Goal: Transaction & Acquisition: Book appointment/travel/reservation

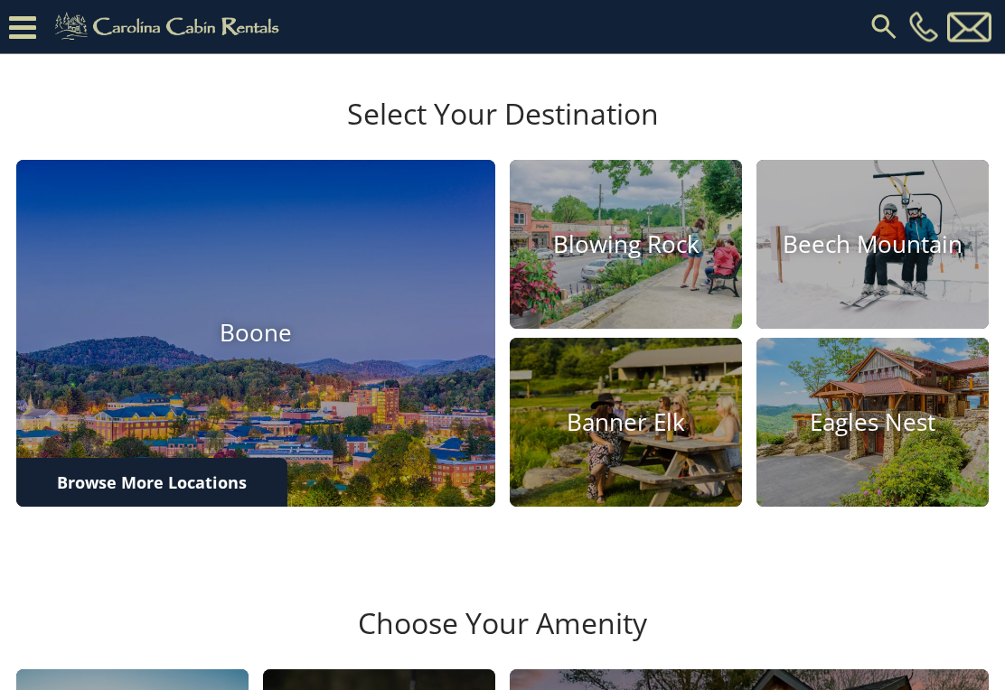
scroll to position [451, 0]
click at [643, 436] on h4 "Banner Elk" at bounding box center [626, 422] width 232 height 28
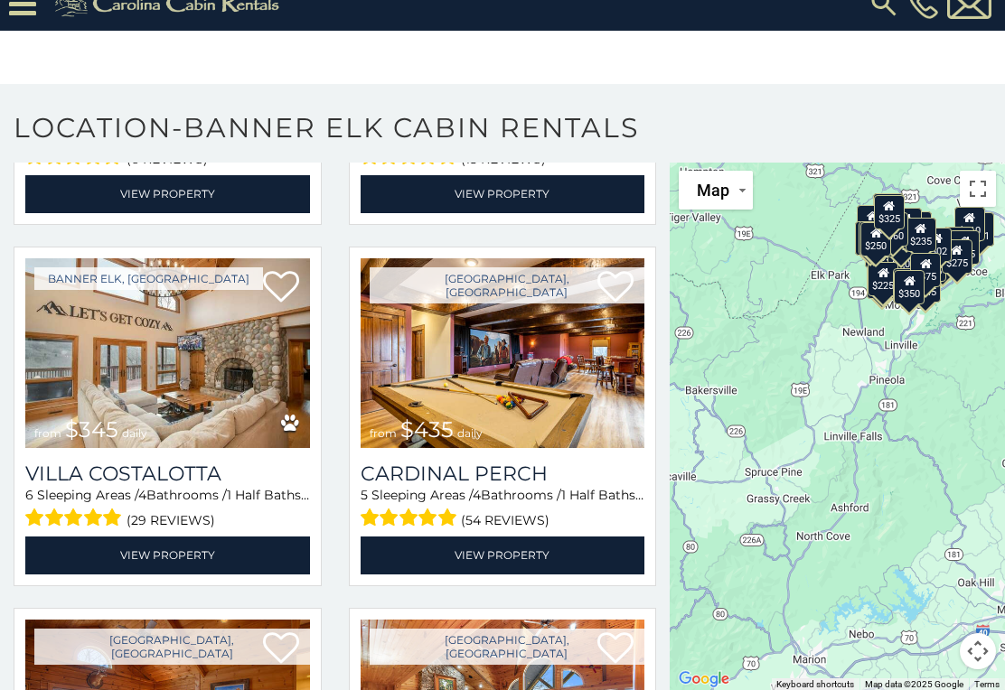
scroll to position [2888, 0]
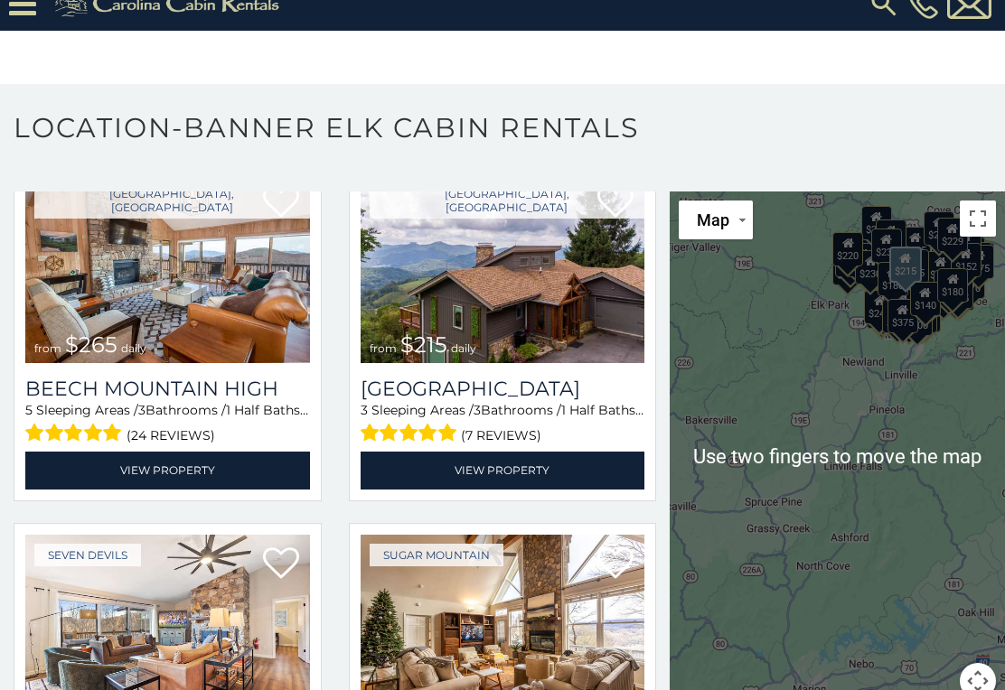
scroll to position [48, 0]
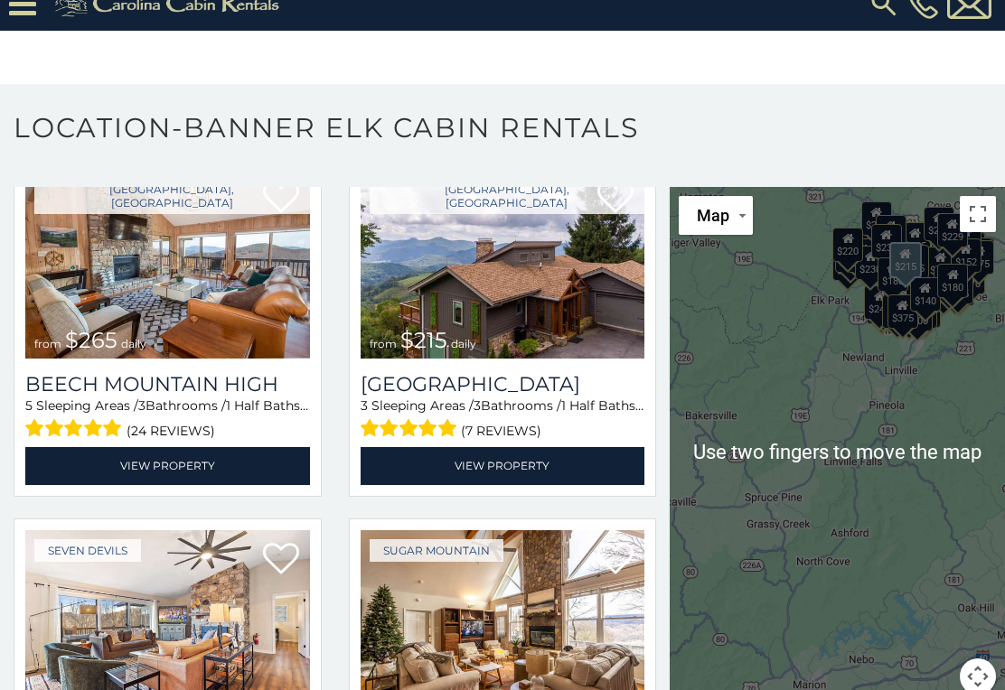
scroll to position [4974, 0]
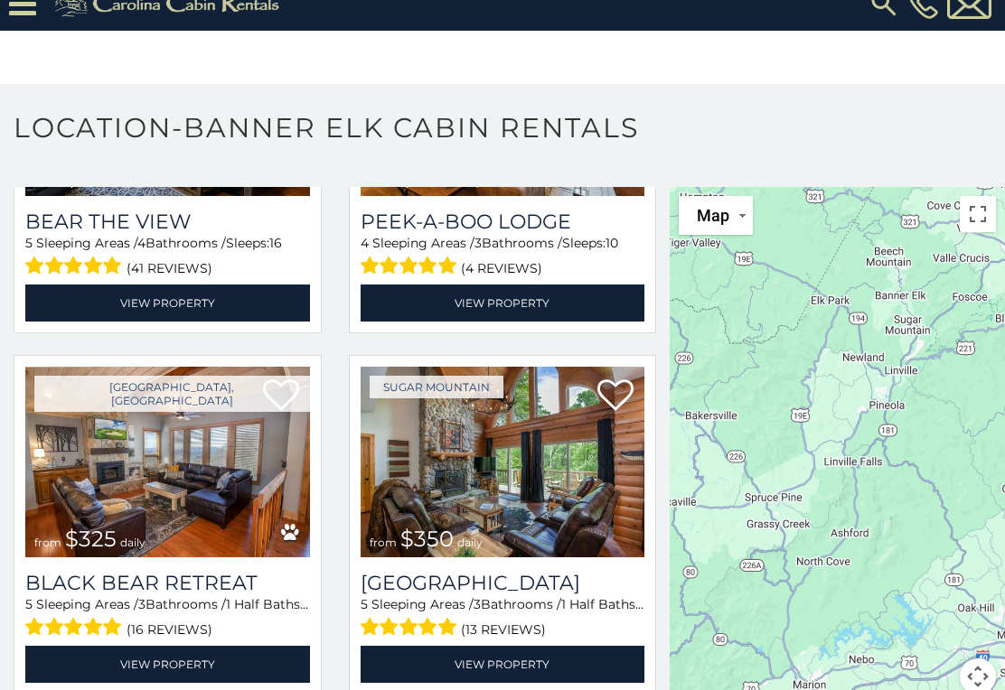
click at [835, 357] on div at bounding box center [837, 452] width 335 height 530
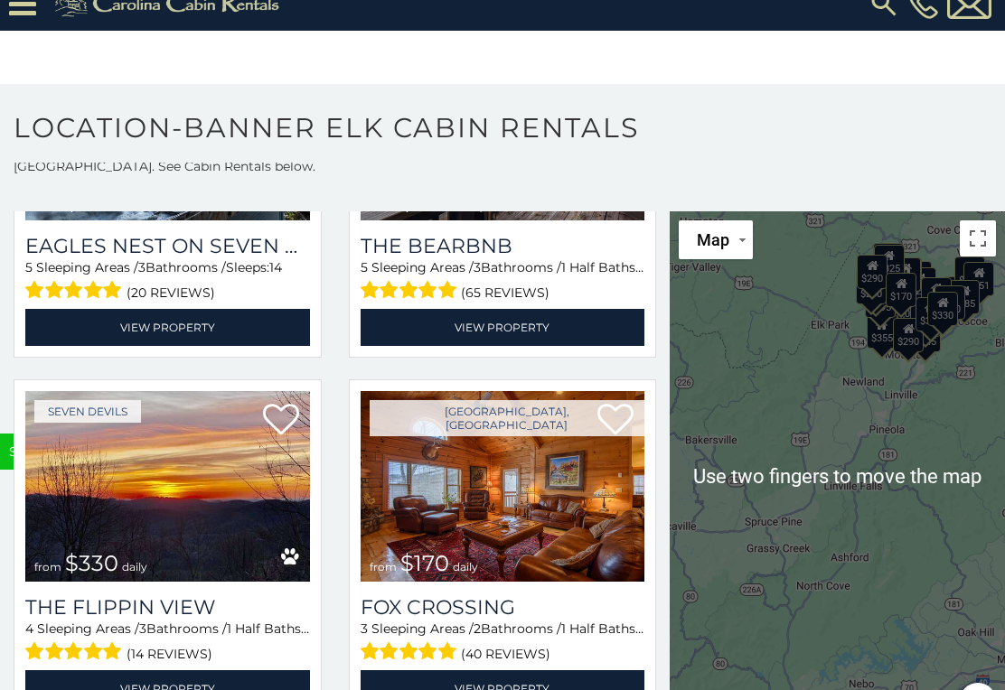
scroll to position [25, 0]
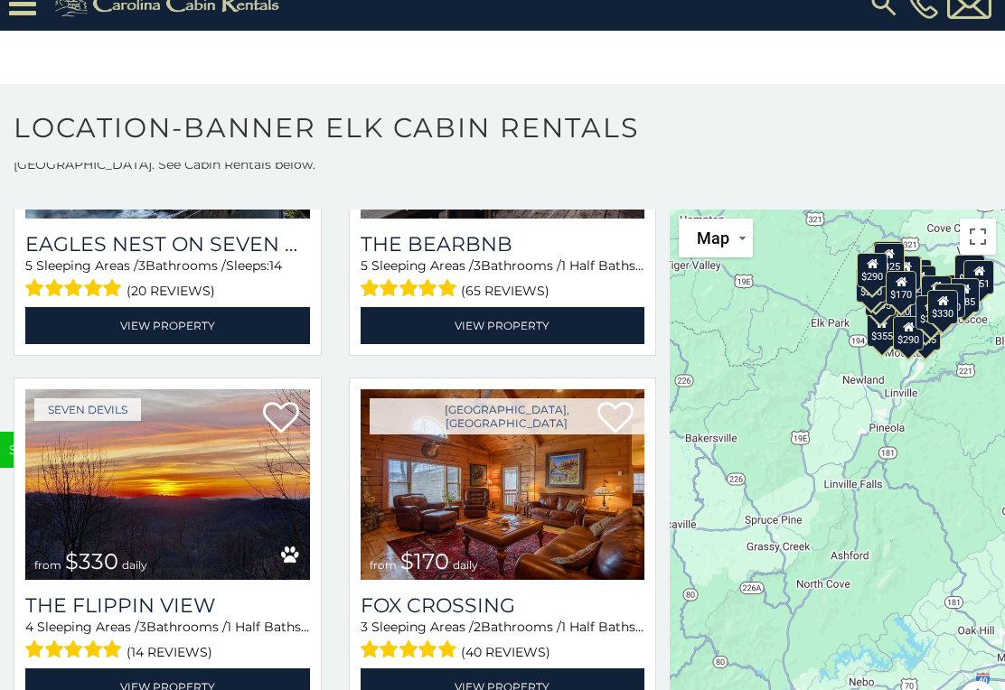
click at [984, 219] on button "Toggle fullscreen view" at bounding box center [978, 237] width 36 height 36
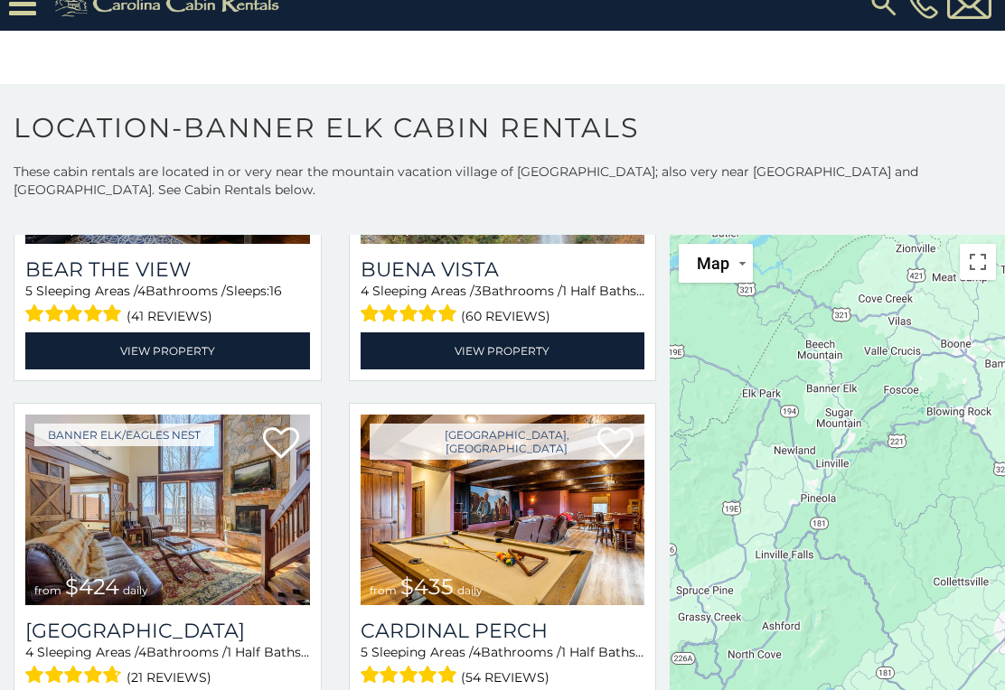
scroll to position [0, 0]
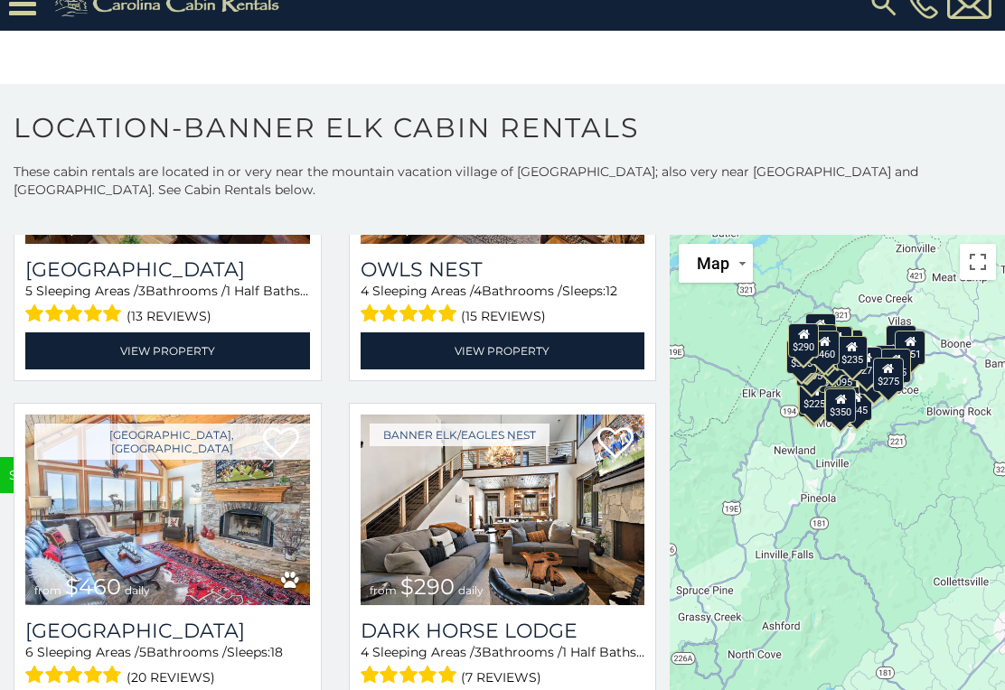
click at [837, 424] on div "$235 $410 $355 $400 $225 $1,095 $300 $650 $451 $295 $170 $570 $345 $230 $250 $3…" at bounding box center [837, 500] width 335 height 530
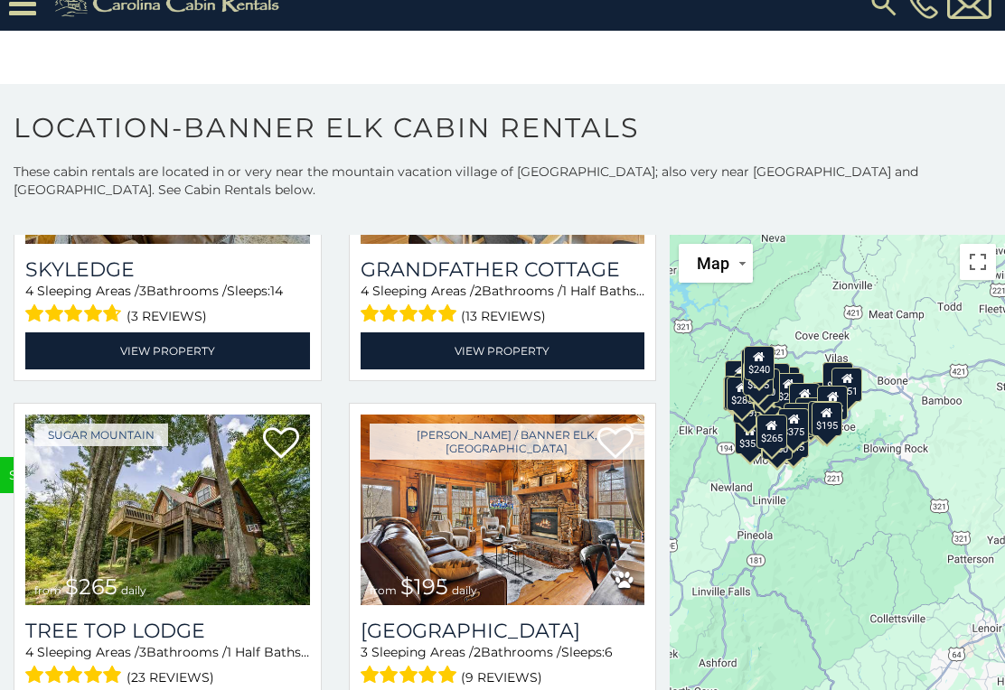
click at [752, 244] on button "Map" at bounding box center [716, 263] width 74 height 39
click at [871, 454] on div "$225 $1,095 $410 $400 $650 $451 $355 $235 $300 $305 $460 $375 $400 $275 $570 $2…" at bounding box center [837, 500] width 335 height 530
click at [981, 244] on button "Toggle fullscreen view" at bounding box center [978, 262] width 36 height 36
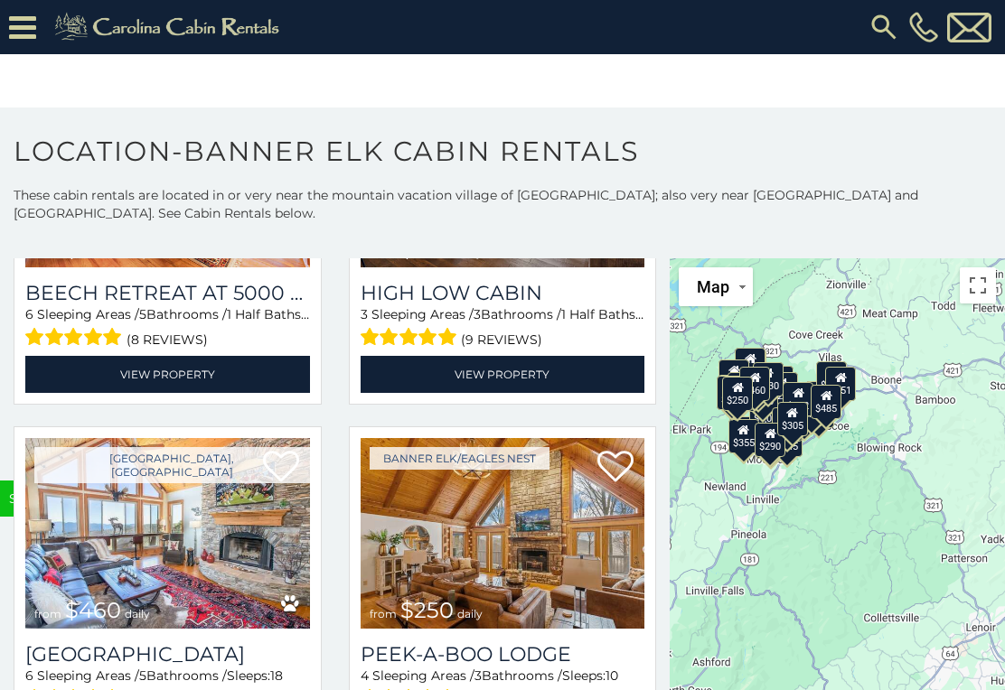
click at [984, 284] on button "Toggle fullscreen view" at bounding box center [978, 285] width 36 height 36
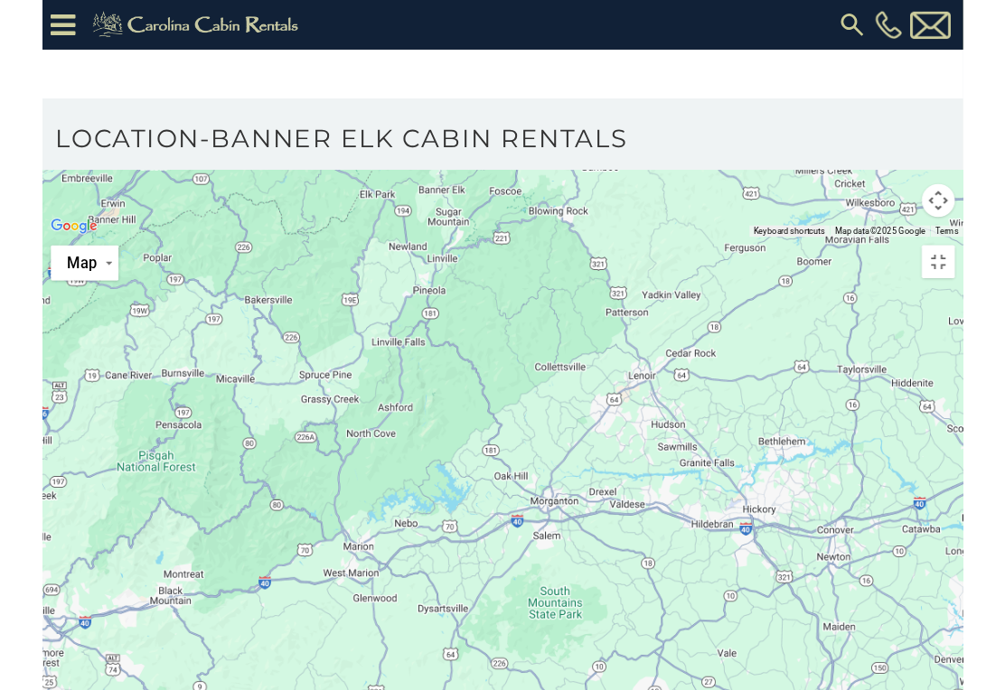
scroll to position [3528, 0]
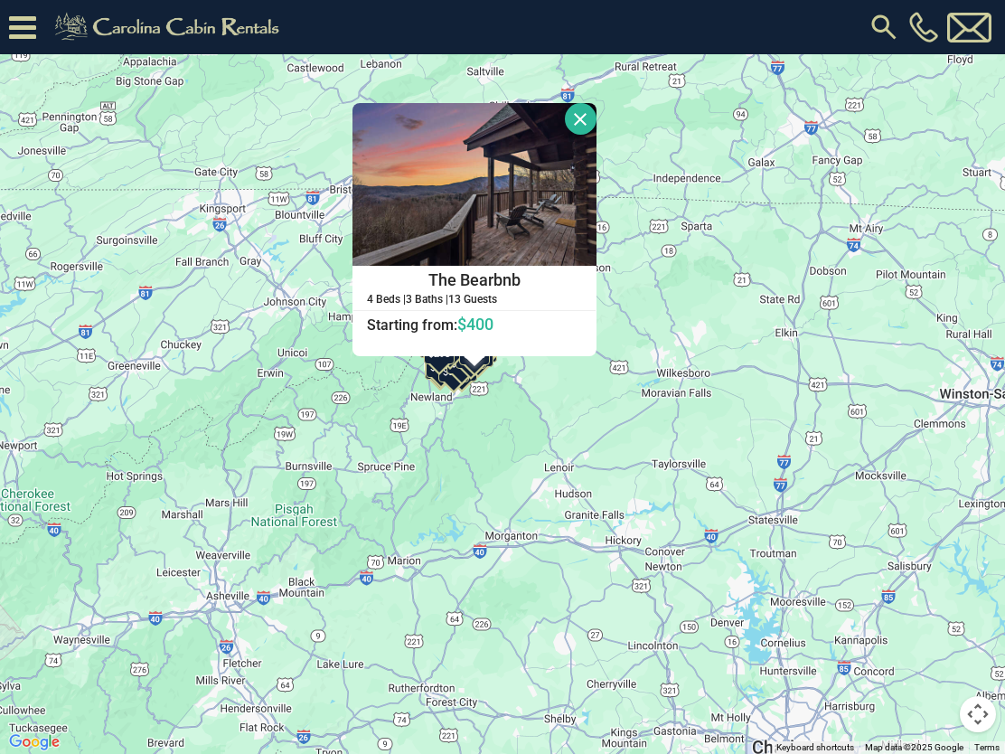
click at [596, 127] on button "Close" at bounding box center [581, 119] width 32 height 32
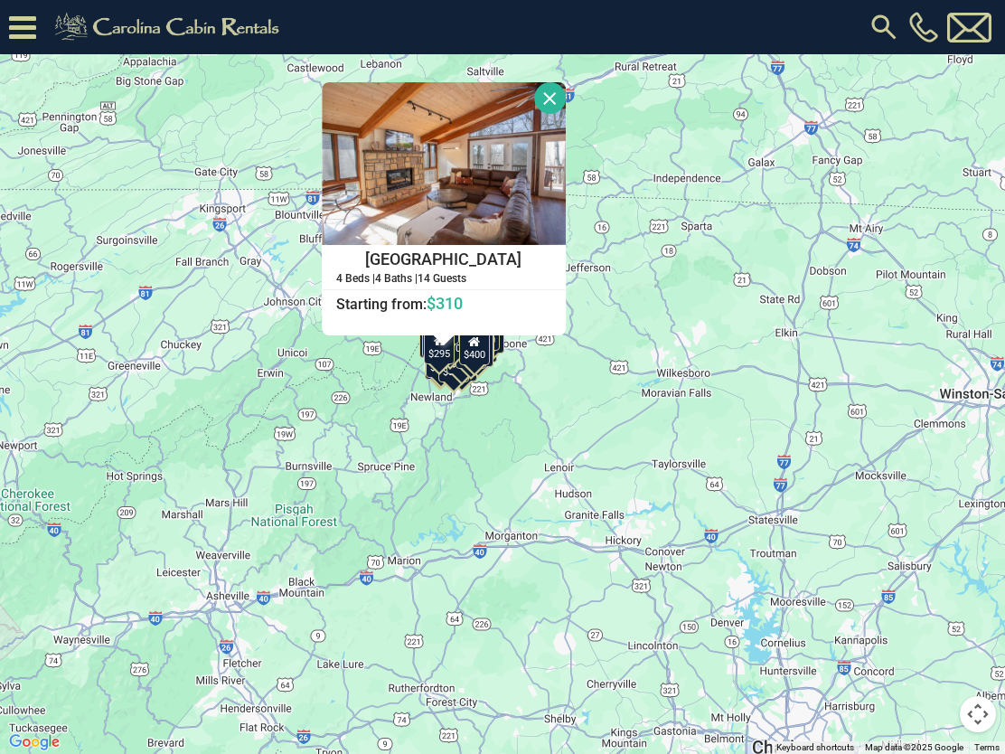
click at [566, 104] on button "Close" at bounding box center [550, 98] width 32 height 32
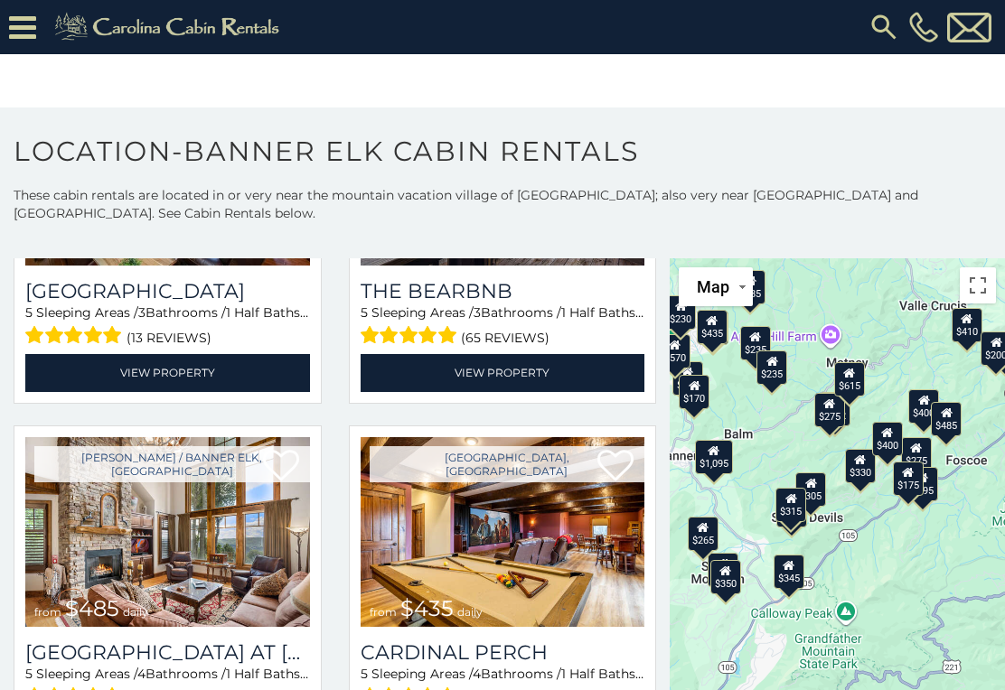
click at [832, 418] on div "$275" at bounding box center [828, 410] width 31 height 34
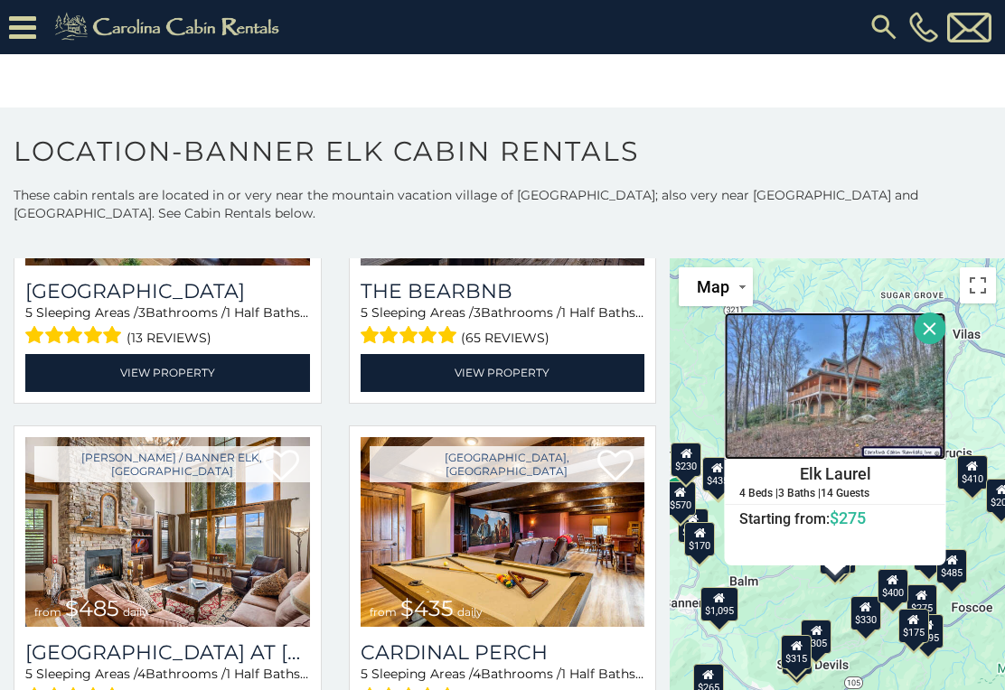
click at [906, 428] on img at bounding box center [834, 386] width 221 height 147
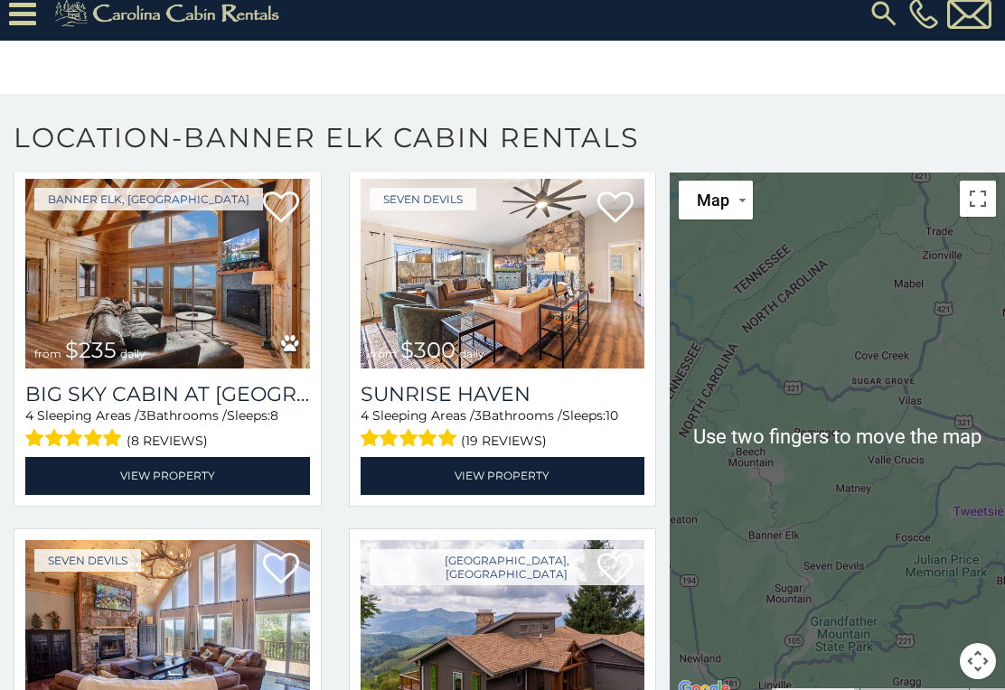
scroll to position [24, 0]
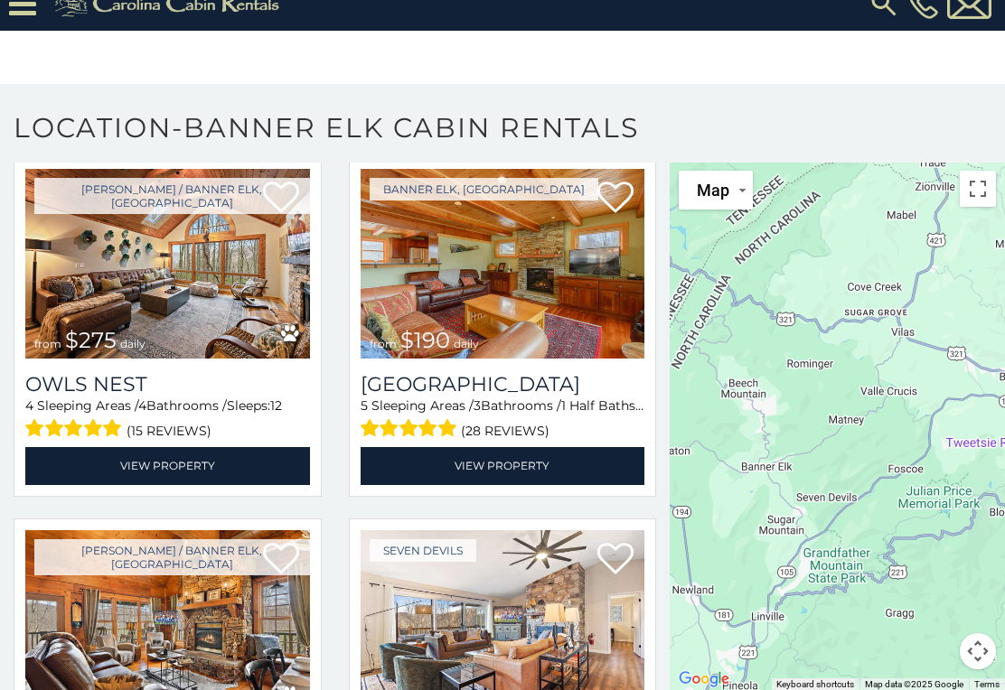
click at [874, 530] on div at bounding box center [837, 427] width 335 height 530
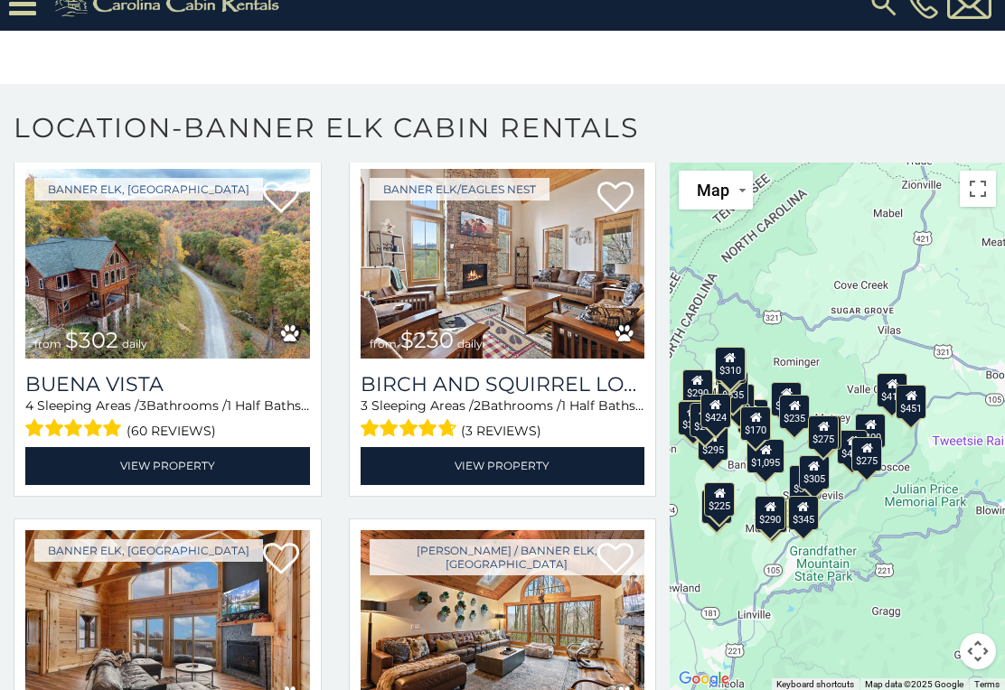
click at [861, 521] on div "$410 $235 $300 $1,095 $451 $400 $355 $225 $650 $290 $460 $535 $375 $350 $295 $4…" at bounding box center [837, 427] width 335 height 530
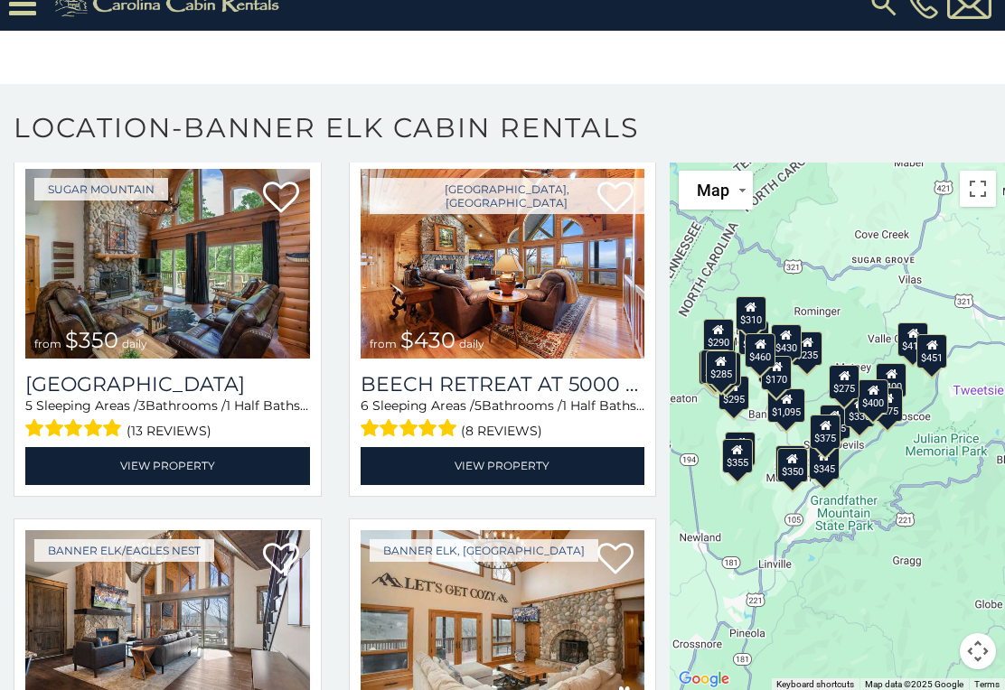
click at [915, 427] on div "$300 $225 $410 $355 $1,095 $650 $235 $400 $451 $305 $295 $535 $310 $330 $275 $5…" at bounding box center [837, 427] width 335 height 530
click at [896, 397] on div "$275" at bounding box center [887, 405] width 31 height 34
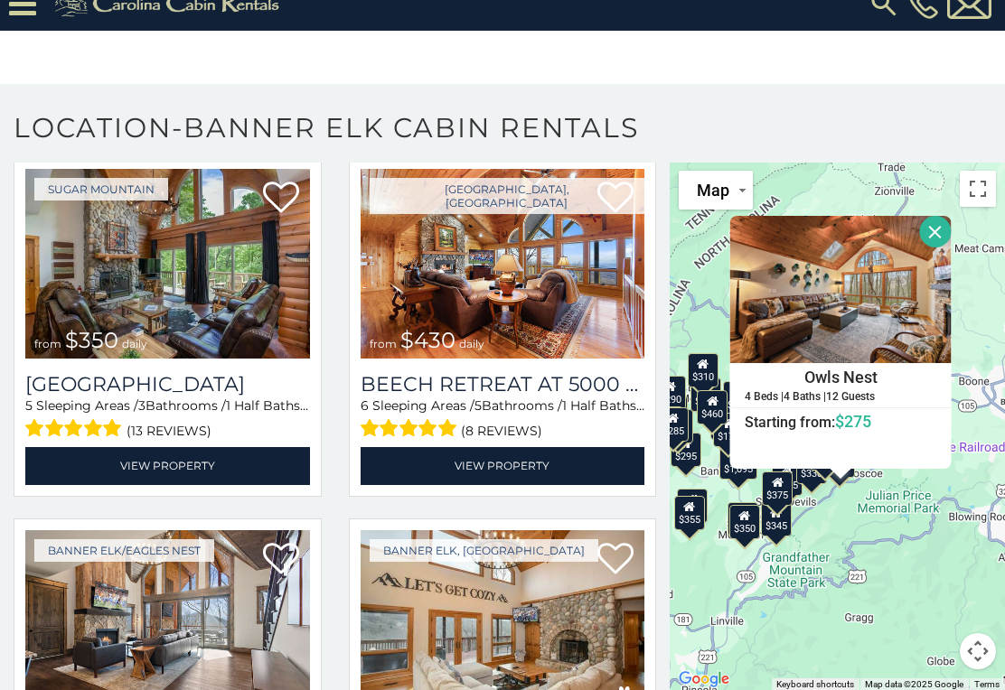
click at [925, 231] on button "Close" at bounding box center [935, 232] width 32 height 32
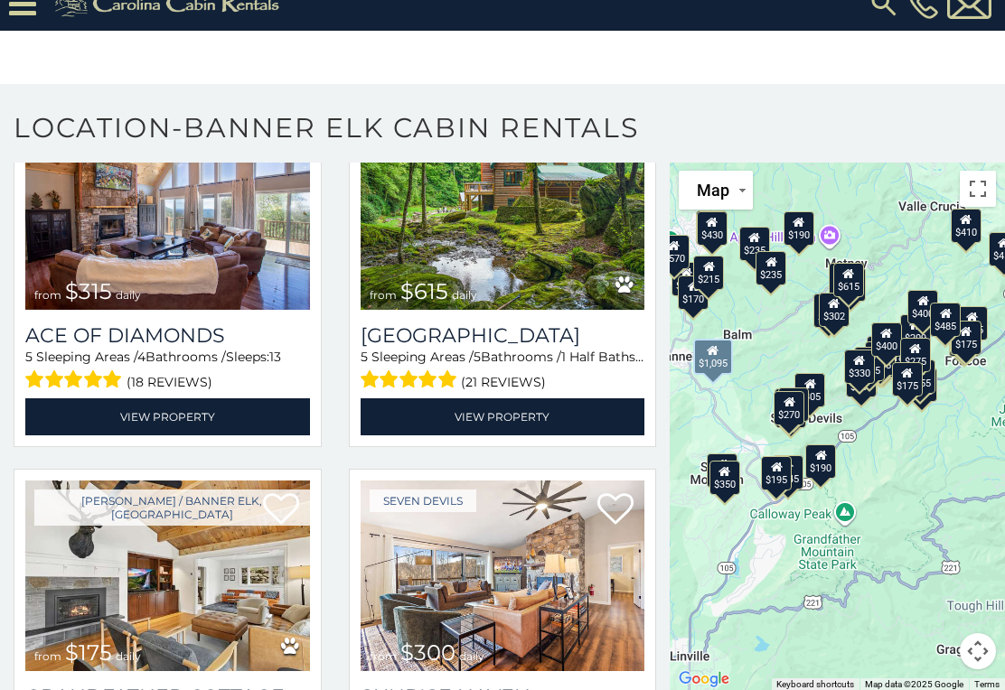
scroll to position [4484, 0]
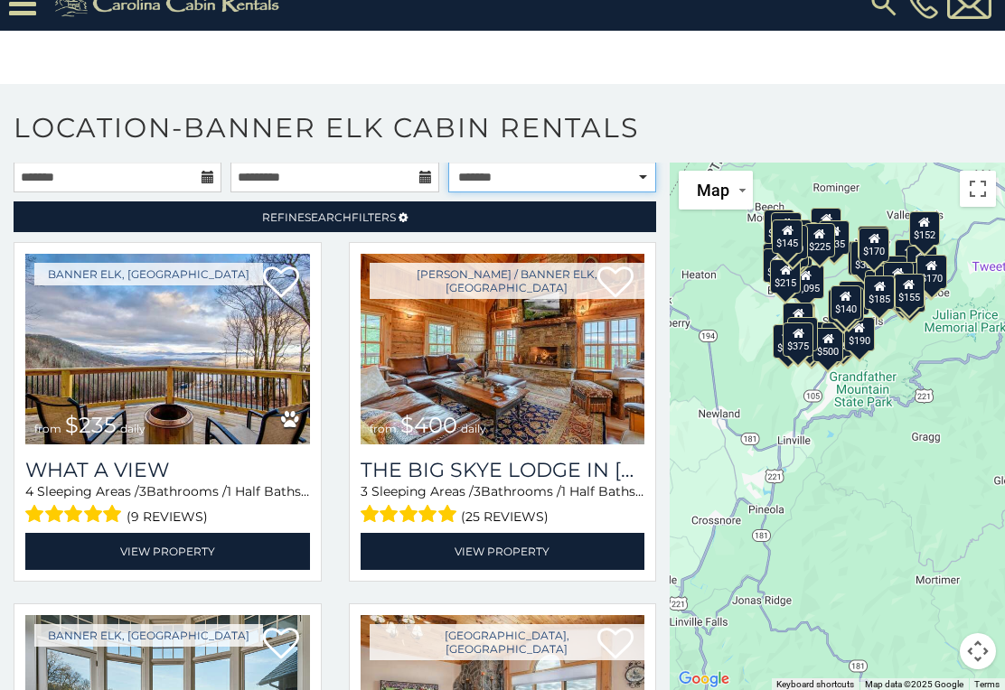
click at [648, 179] on select "**********" at bounding box center [552, 177] width 208 height 31
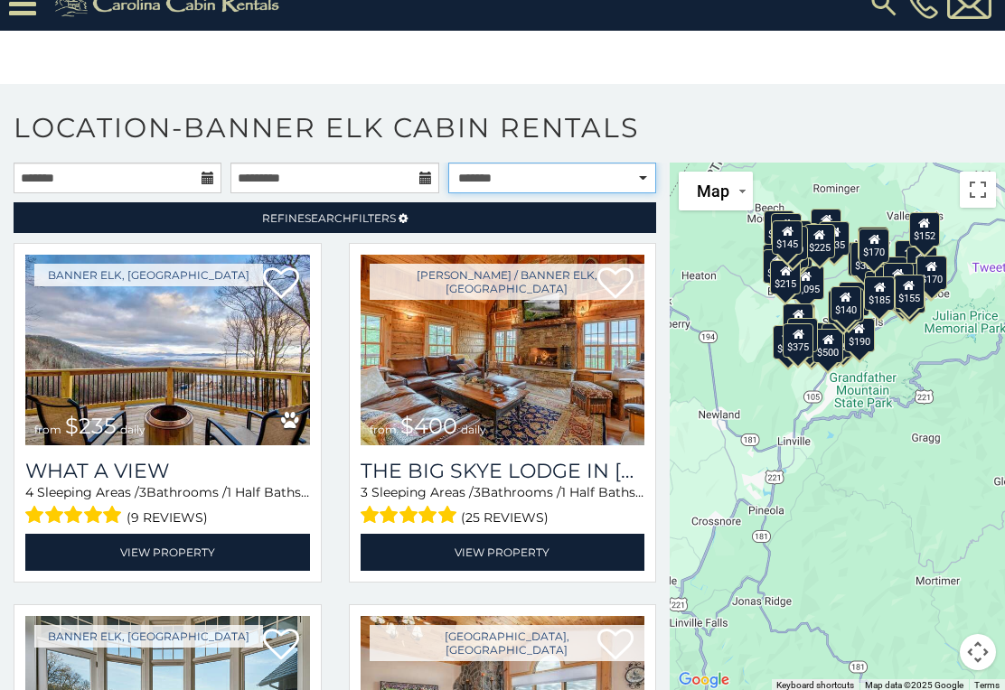
select select "*********"
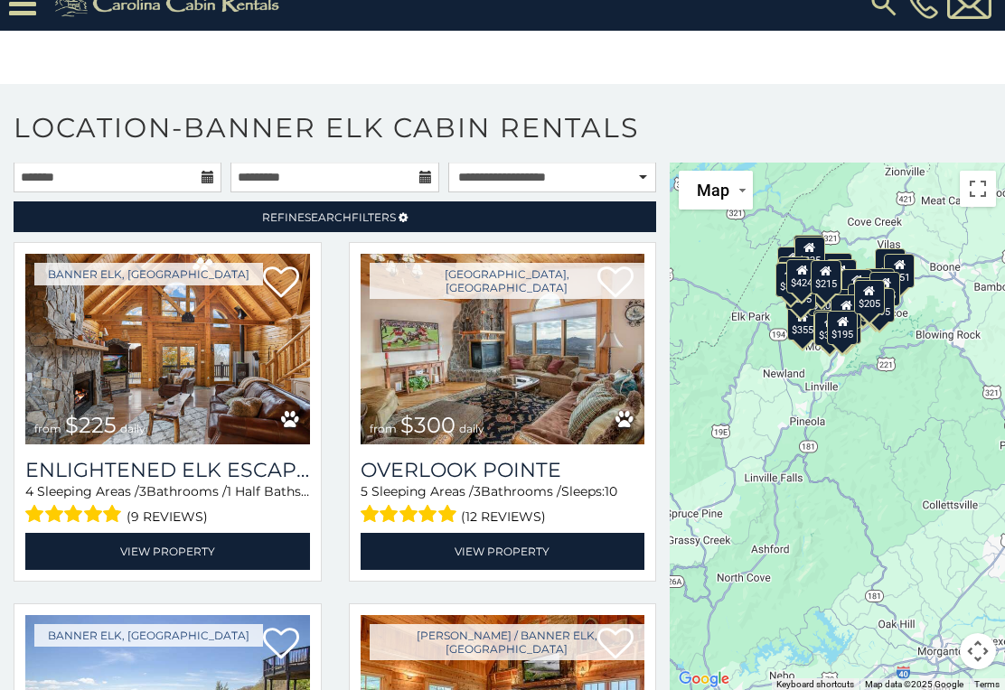
click at [613, 514] on div "(12 reviews)" at bounding box center [503, 515] width 285 height 28
click at [215, 179] on input "text" at bounding box center [118, 177] width 208 height 31
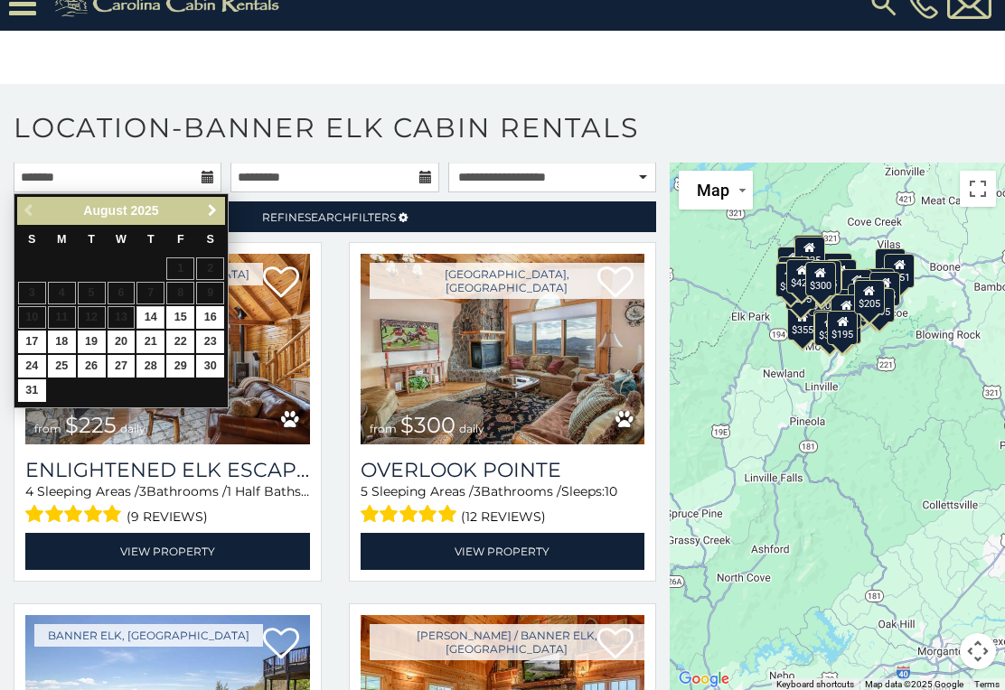
click at [215, 206] on span "Next" at bounding box center [212, 210] width 14 height 14
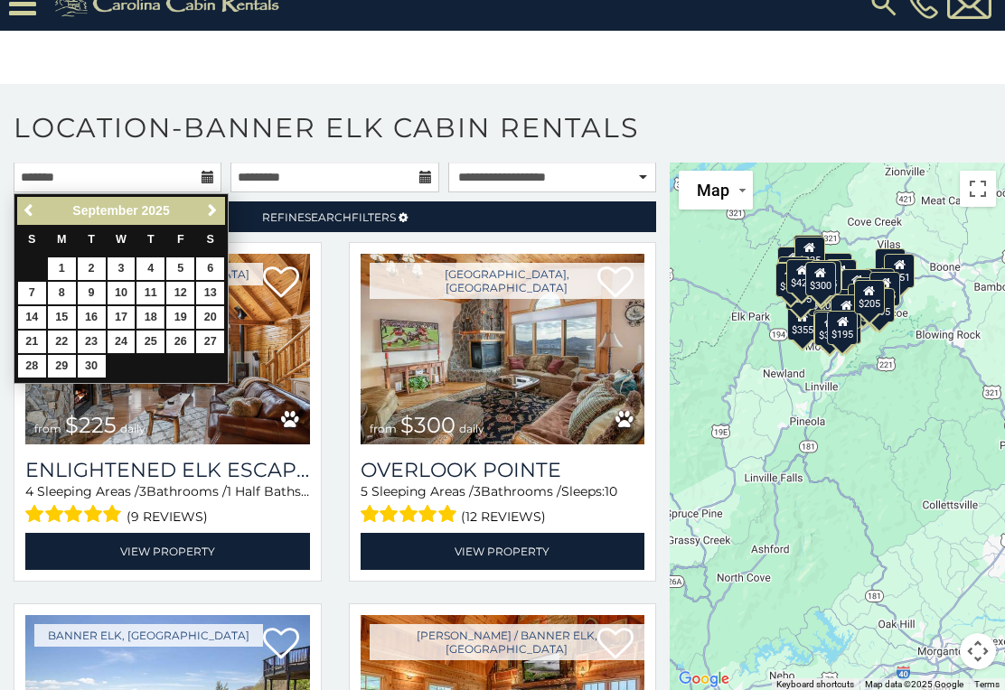
click at [136, 314] on link "18" at bounding box center [150, 317] width 28 height 23
type input "**********"
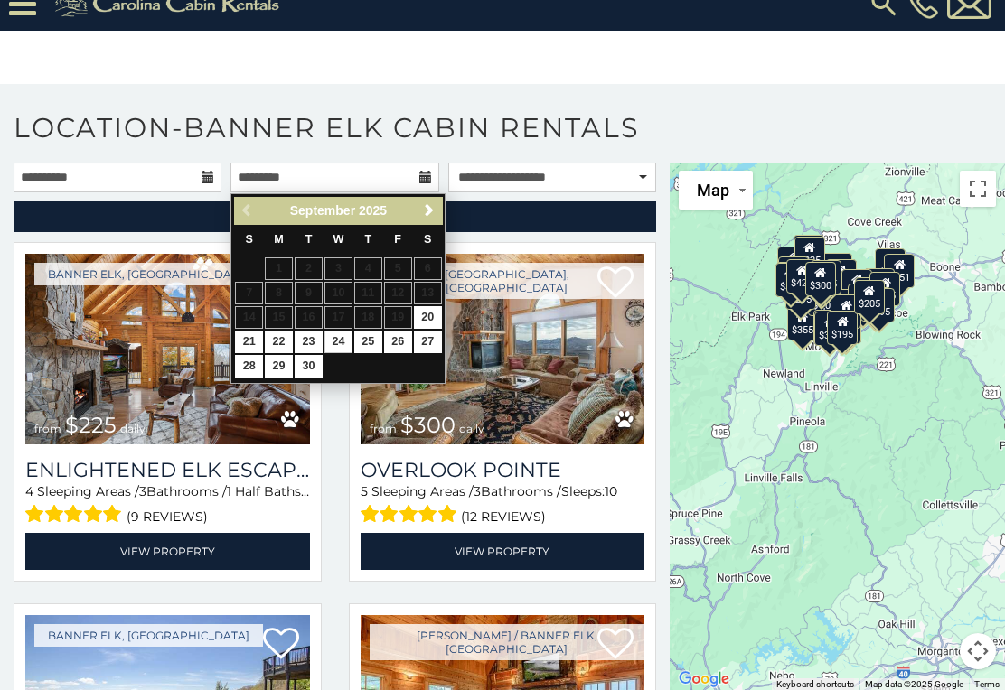
click at [345, 331] on link "24" at bounding box center [338, 342] width 28 height 23
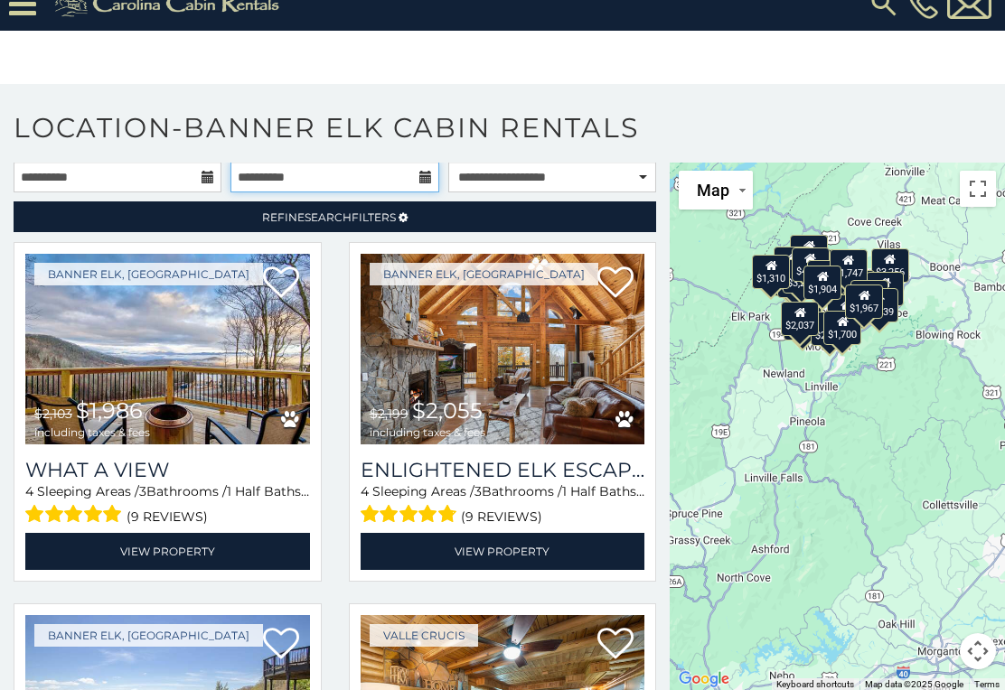
click at [436, 164] on input "**********" at bounding box center [334, 177] width 208 height 31
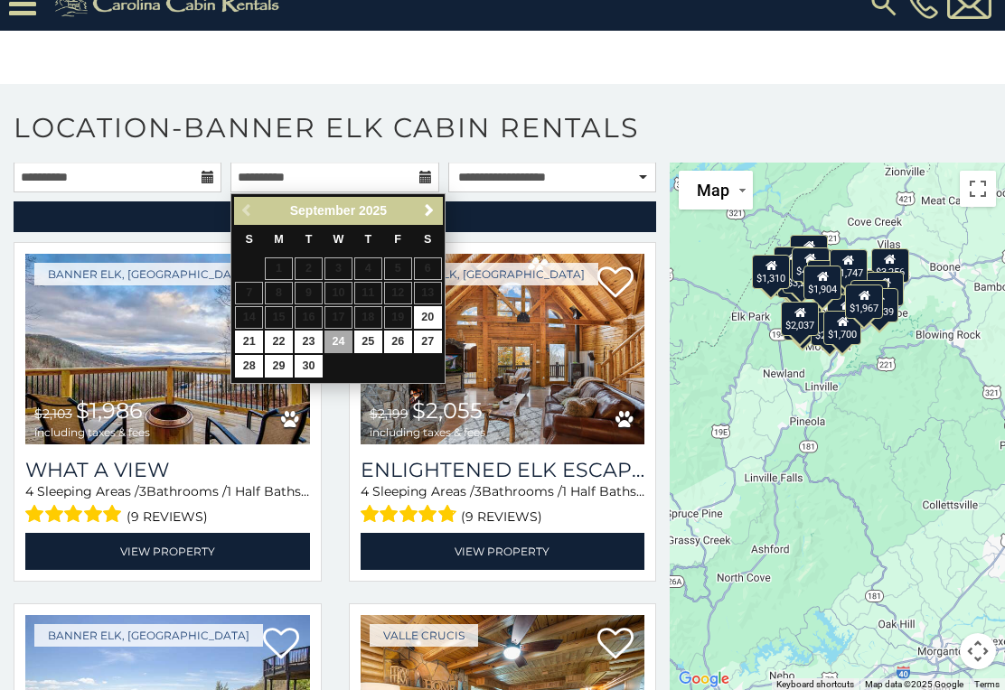
click at [472, 296] on img at bounding box center [503, 349] width 285 height 191
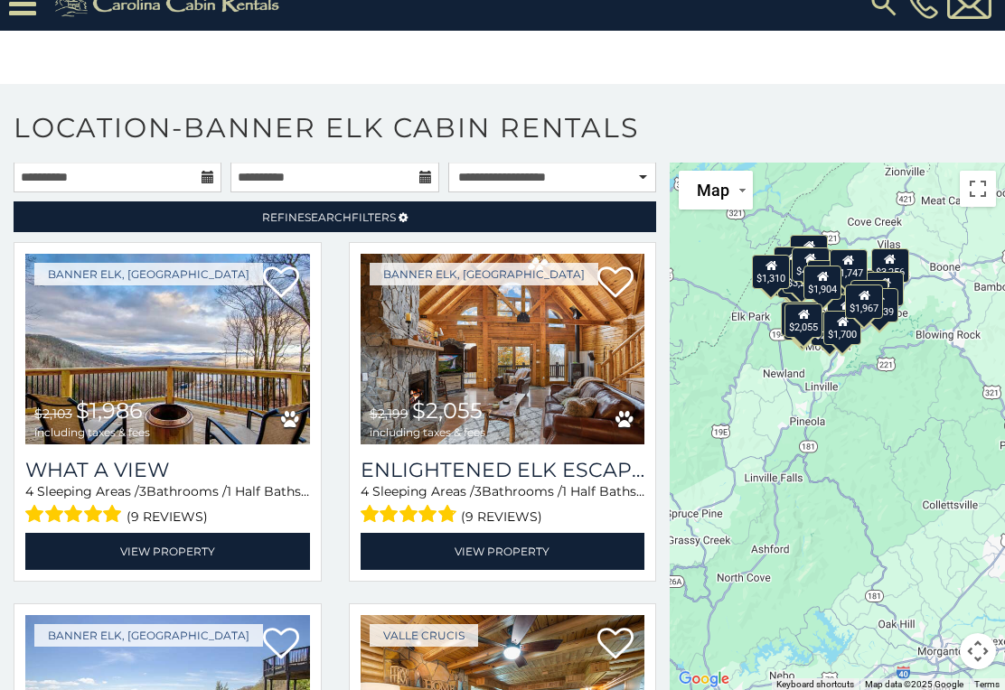
click at [446, 277] on img at bounding box center [503, 349] width 285 height 191
click at [408, 162] on input "**********" at bounding box center [334, 177] width 208 height 31
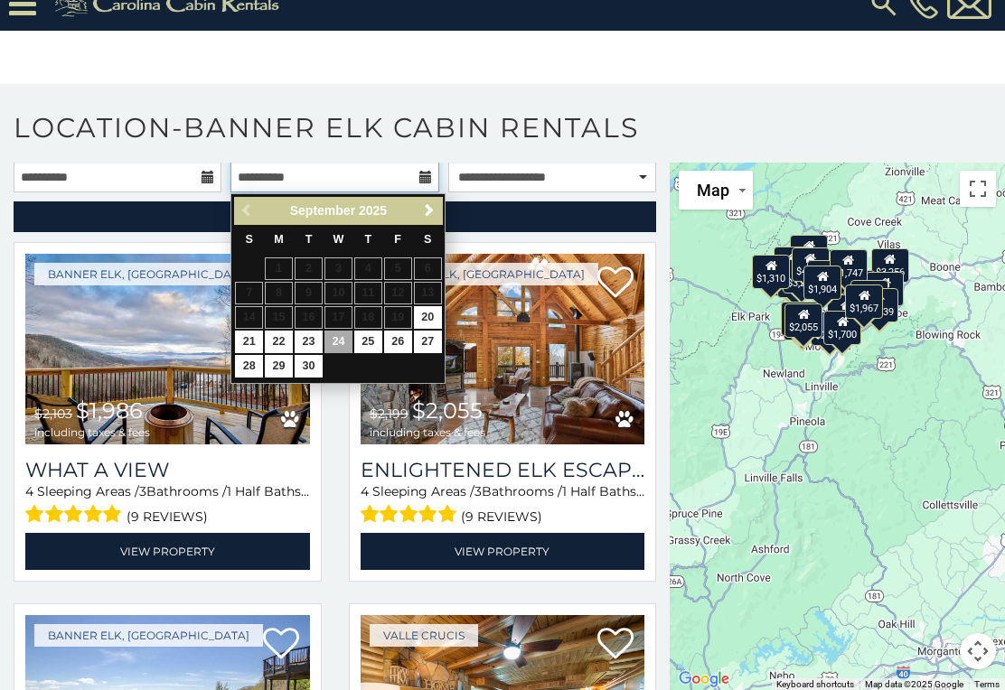
click at [368, 162] on input "**********" at bounding box center [334, 177] width 208 height 31
click at [430, 306] on link "20" at bounding box center [428, 317] width 28 height 23
type input "**********"
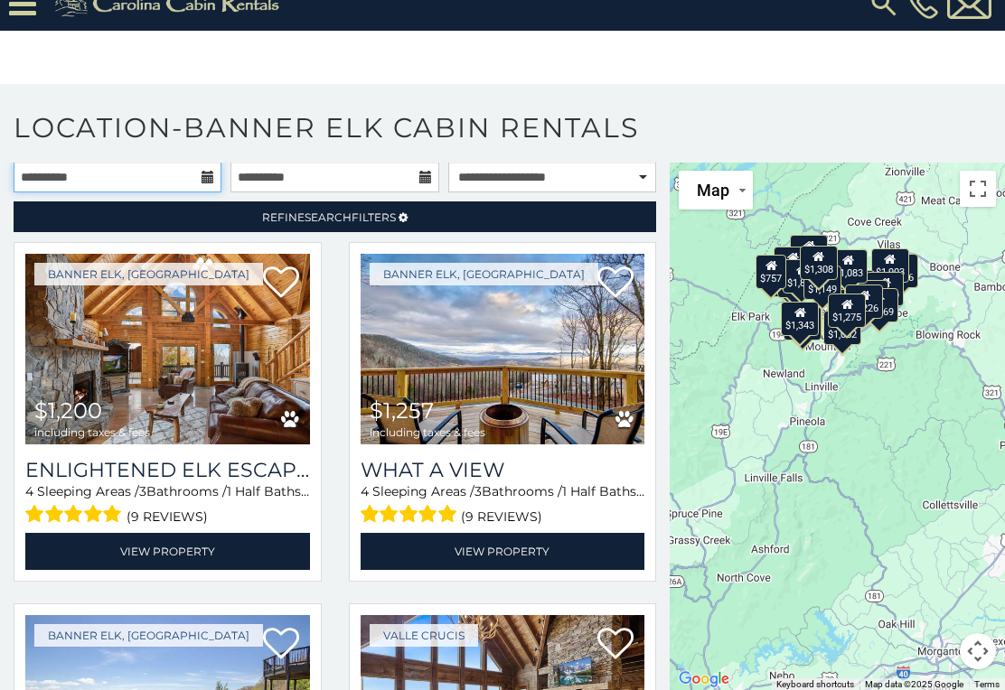
click at [144, 162] on input "**********" at bounding box center [118, 177] width 208 height 31
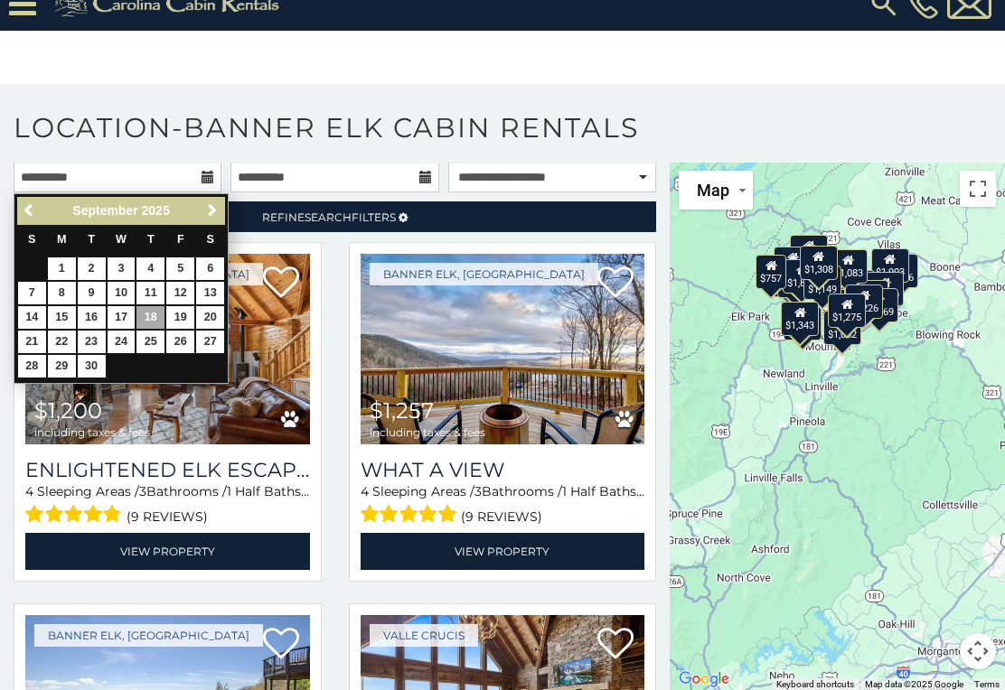
click at [41, 197] on div "Previous Next September 2025" at bounding box center [121, 211] width 208 height 28
click at [22, 200] on link "Previous" at bounding box center [30, 211] width 23 height 23
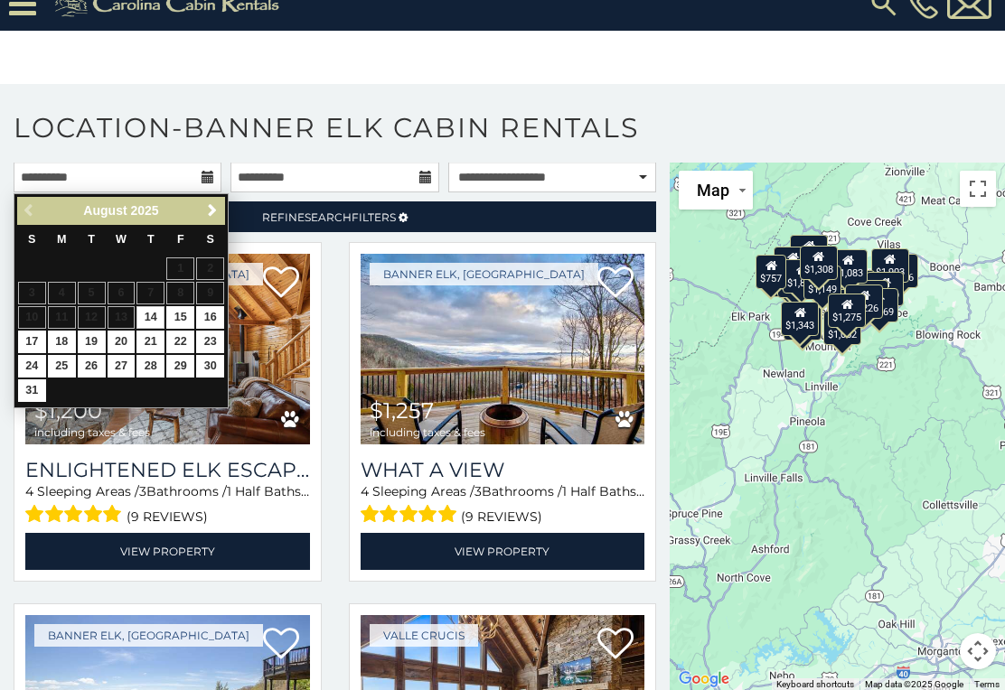
click at [159, 306] on link "14" at bounding box center [150, 317] width 28 height 23
type input "**********"
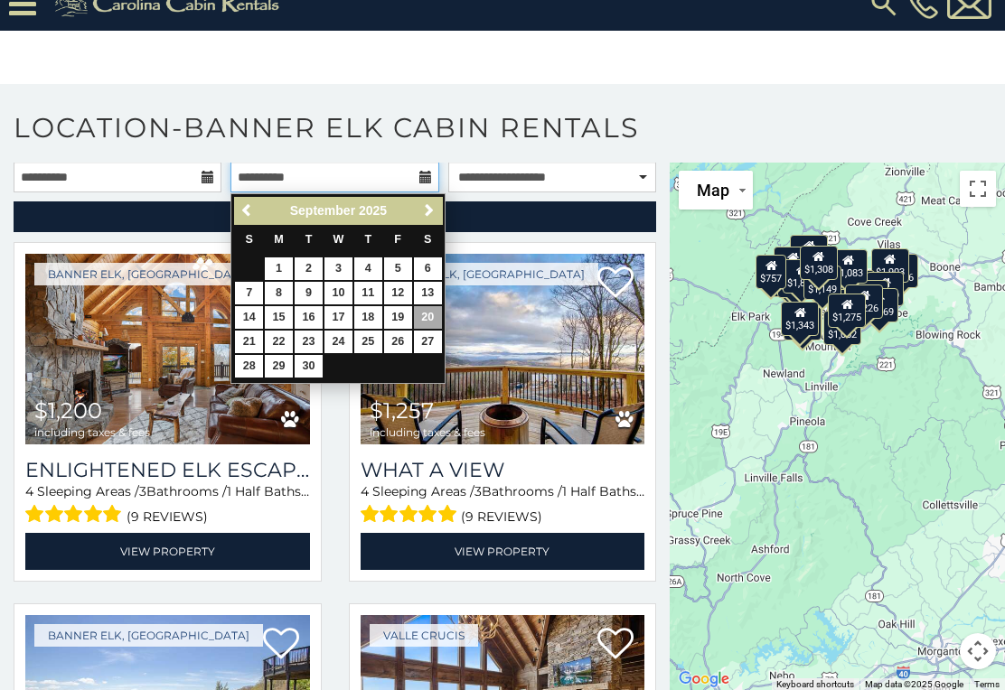
click at [417, 162] on input "**********" at bounding box center [334, 177] width 208 height 31
click at [352, 162] on input "**********" at bounding box center [334, 177] width 208 height 31
click at [246, 203] on span "Previous" at bounding box center [247, 210] width 14 height 14
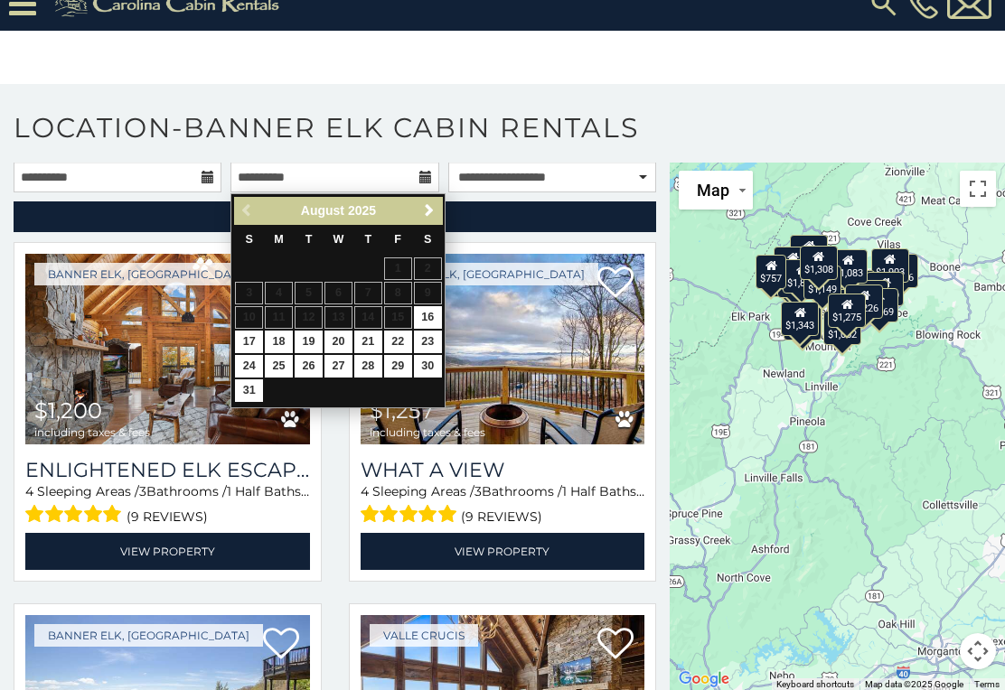
click at [284, 331] on link "18" at bounding box center [279, 342] width 28 height 23
type input "**********"
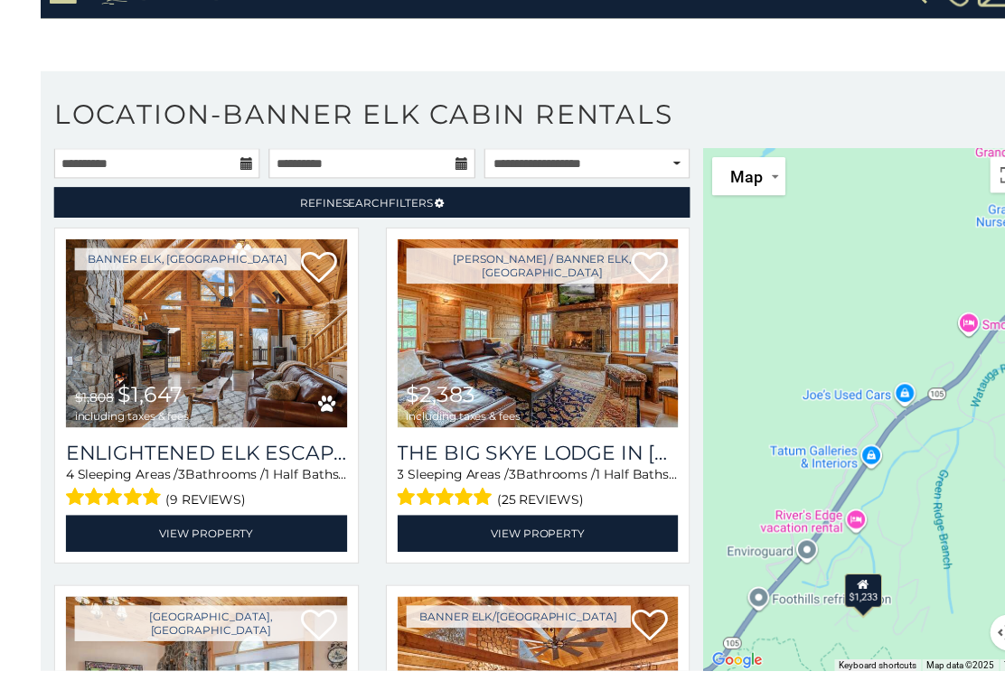
scroll to position [52, 0]
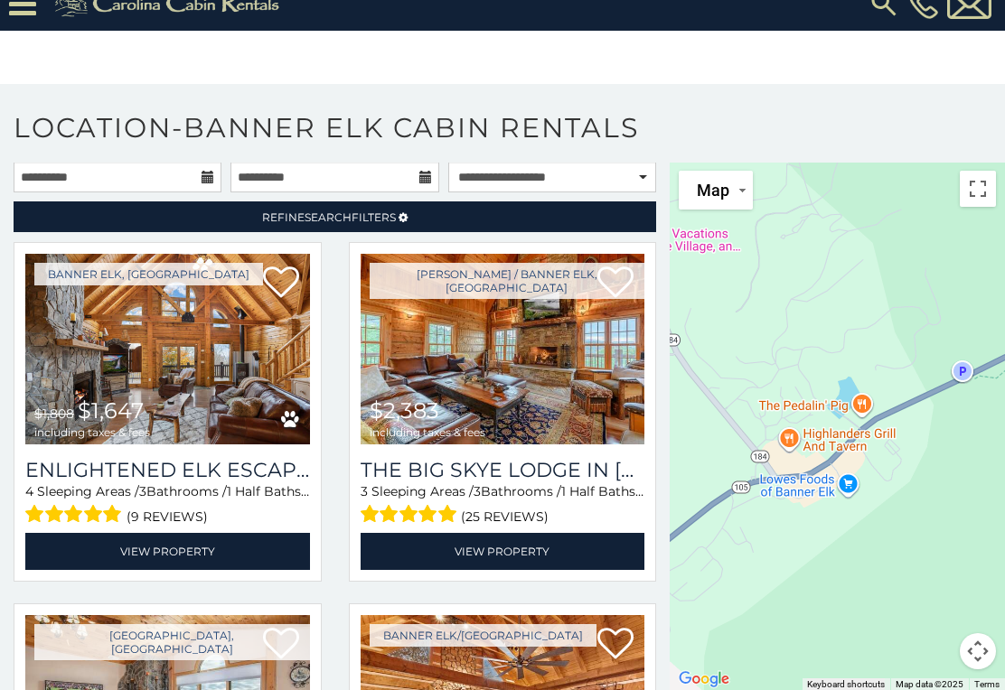
click at [874, 532] on div "$1,647 $2,383 $2,202 $1,738 $1,764 $2,079 $2,243 $2,469 $3,077 $3,548 $1,040 $1…" at bounding box center [837, 427] width 335 height 530
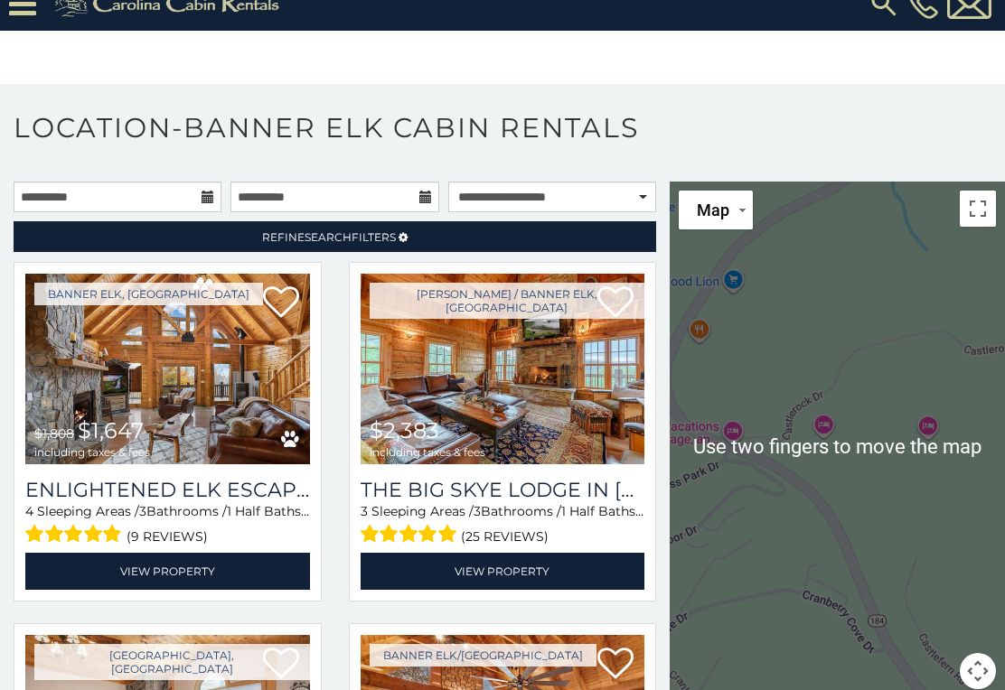
scroll to position [61, 0]
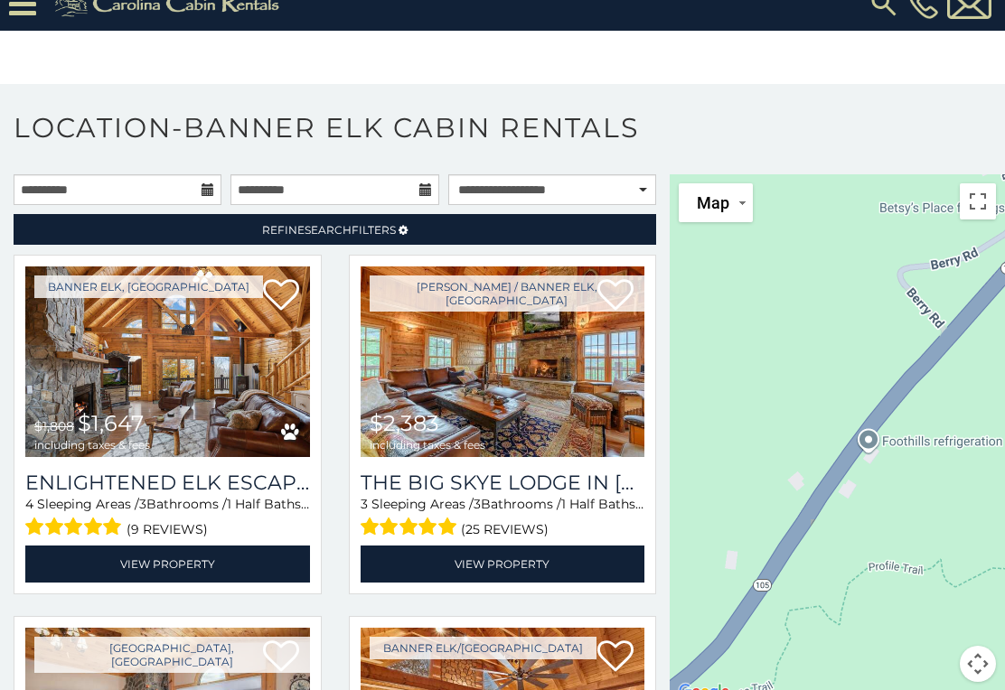
click at [911, 520] on div "$1,647 $2,383 $2,202 $1,738 $1,764 $2,079 $2,243 $2,469 $3,077 $3,548 $1,040 $1…" at bounding box center [837, 439] width 335 height 530
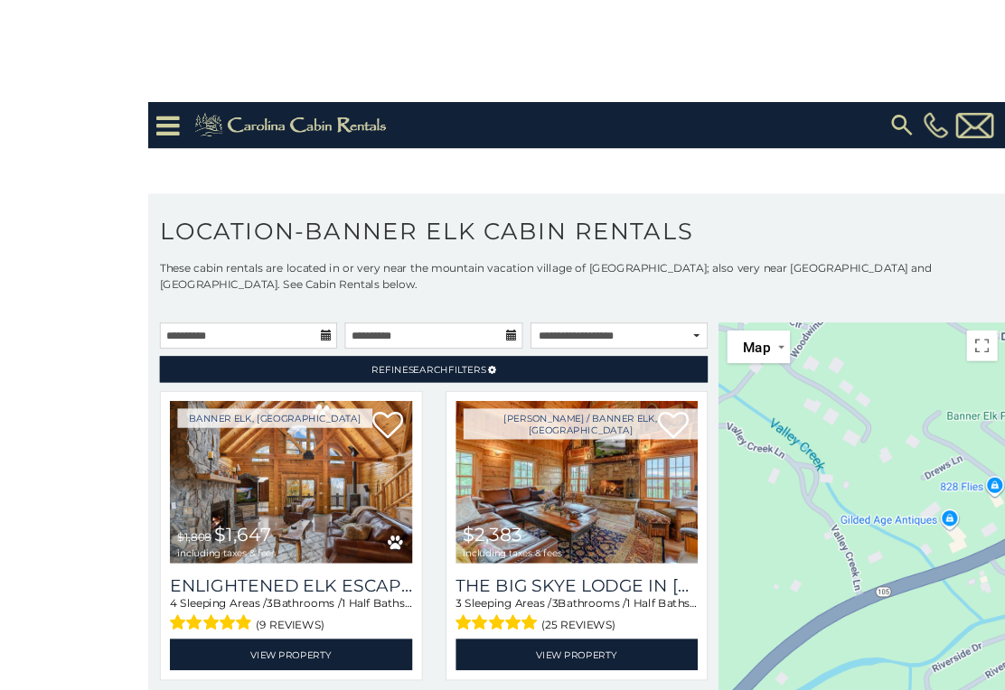
scroll to position [2, 0]
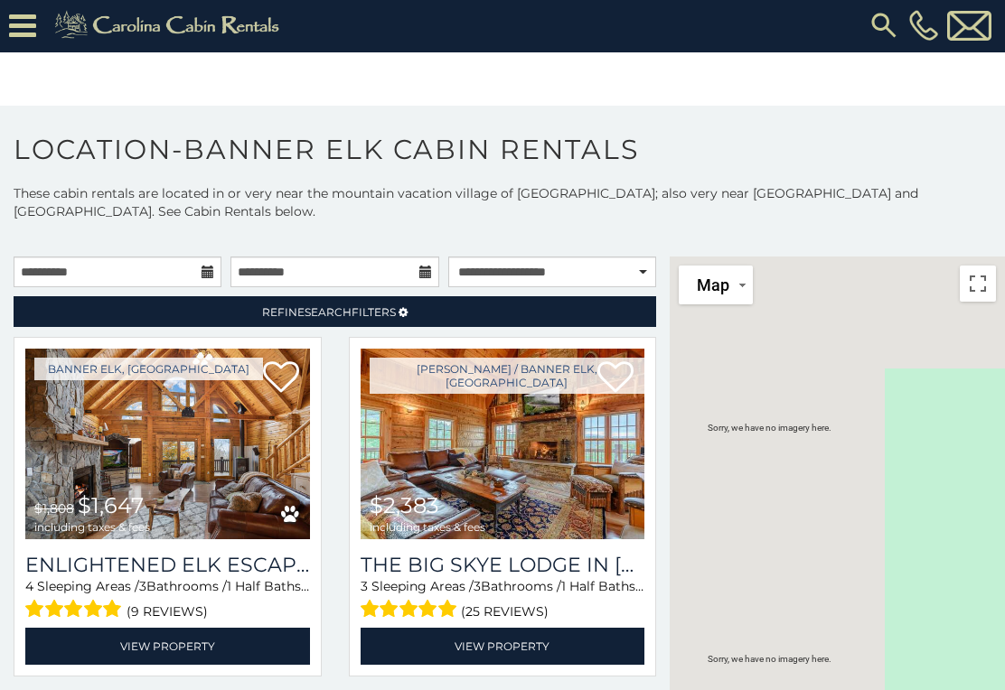
click at [745, 296] on button "Map" at bounding box center [716, 285] width 74 height 39
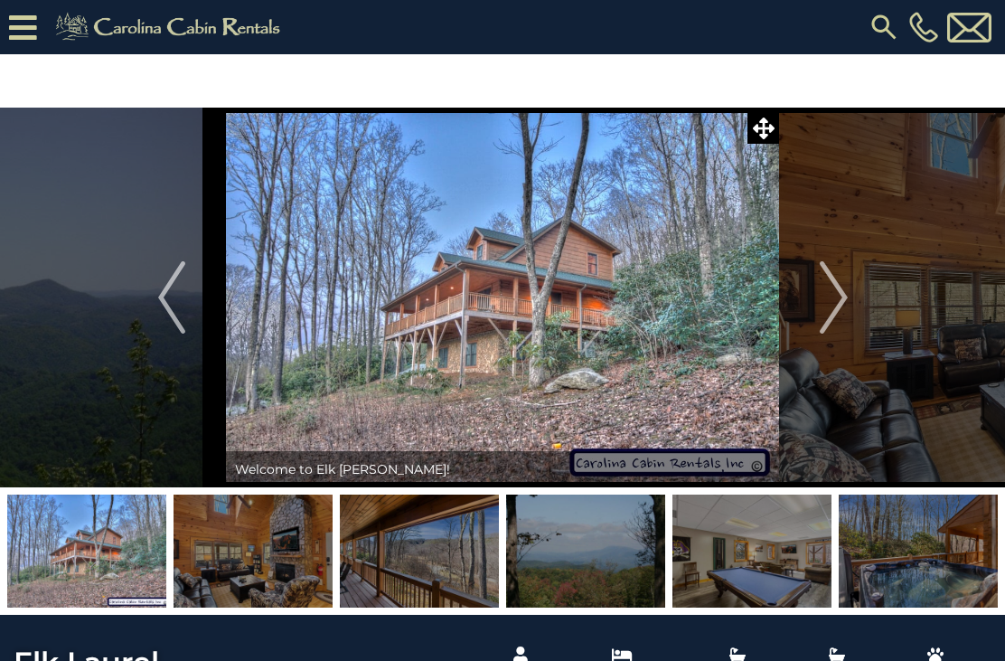
click at [265, 558] on img at bounding box center [253, 550] width 159 height 113
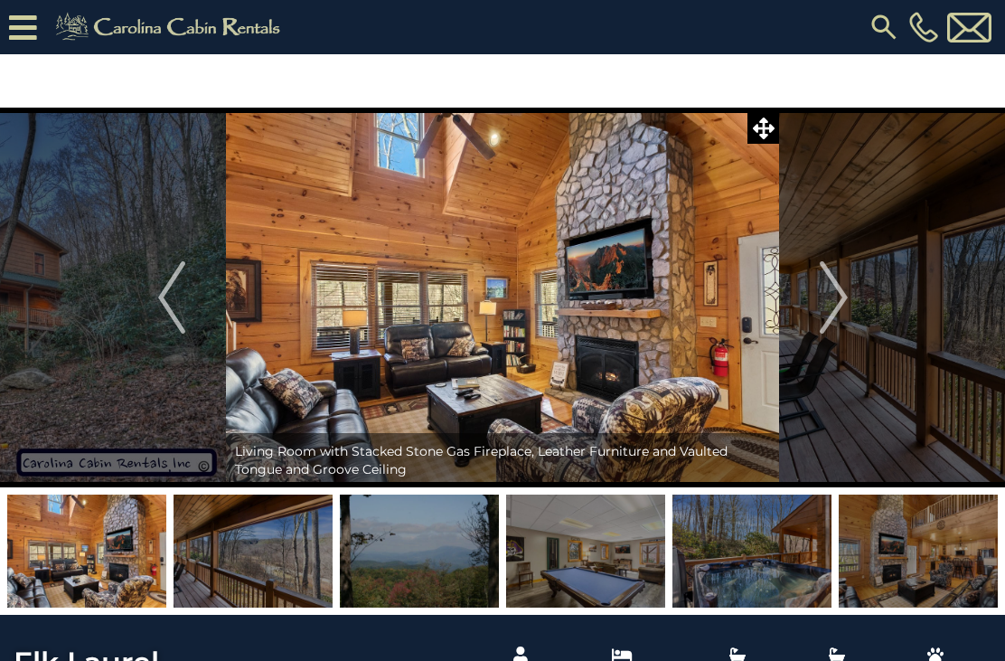
click at [836, 305] on img "Next" at bounding box center [833, 297] width 27 height 72
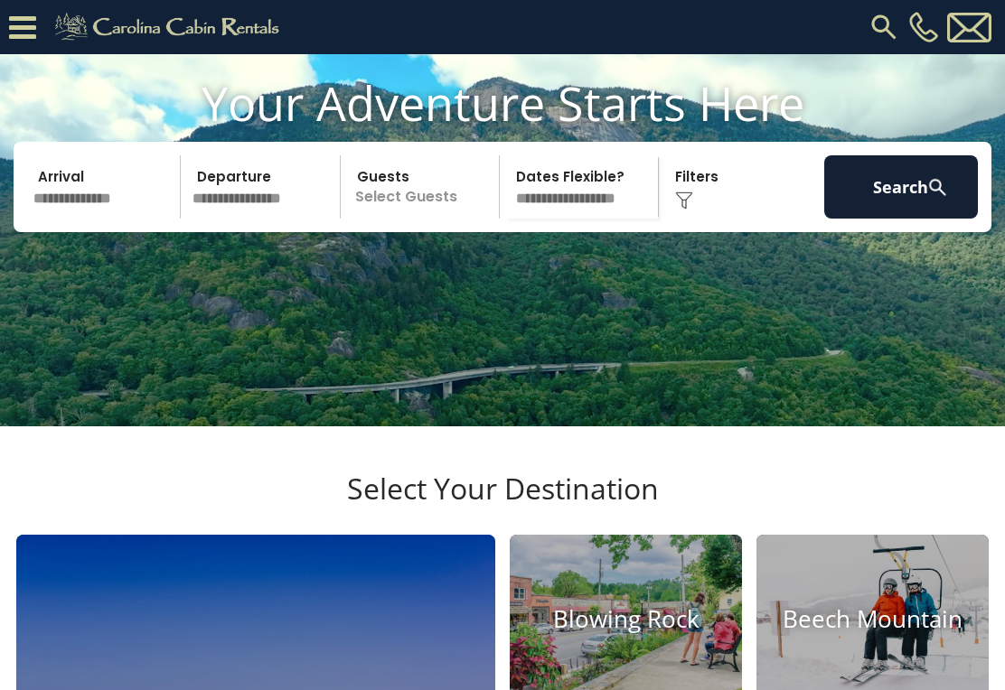
scroll to position [140, 0]
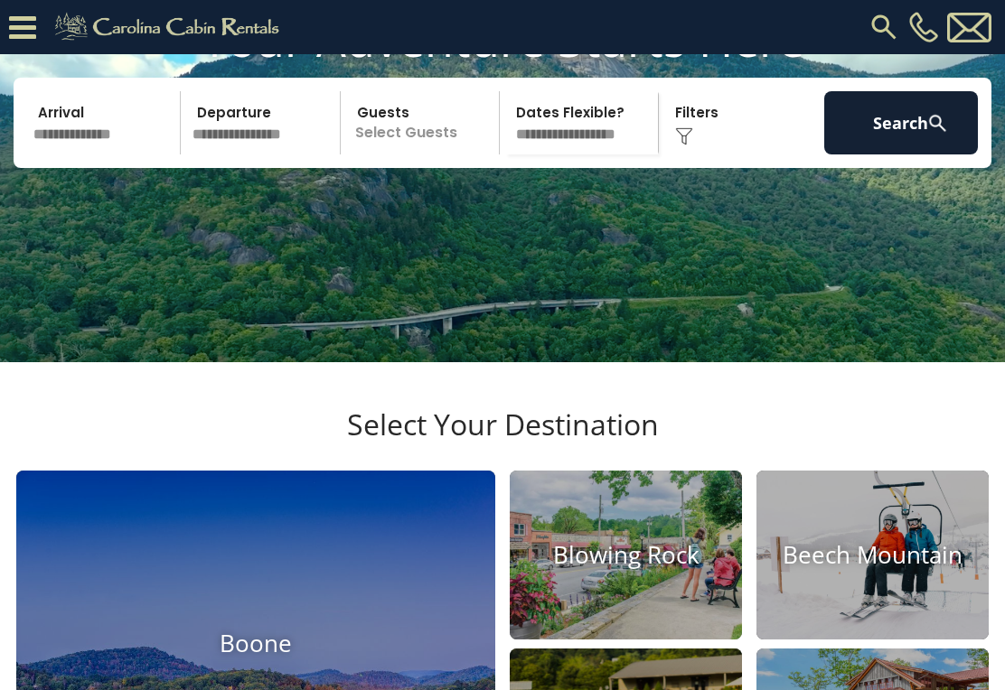
click at [311, 641] on img at bounding box center [255, 644] width 479 height 347
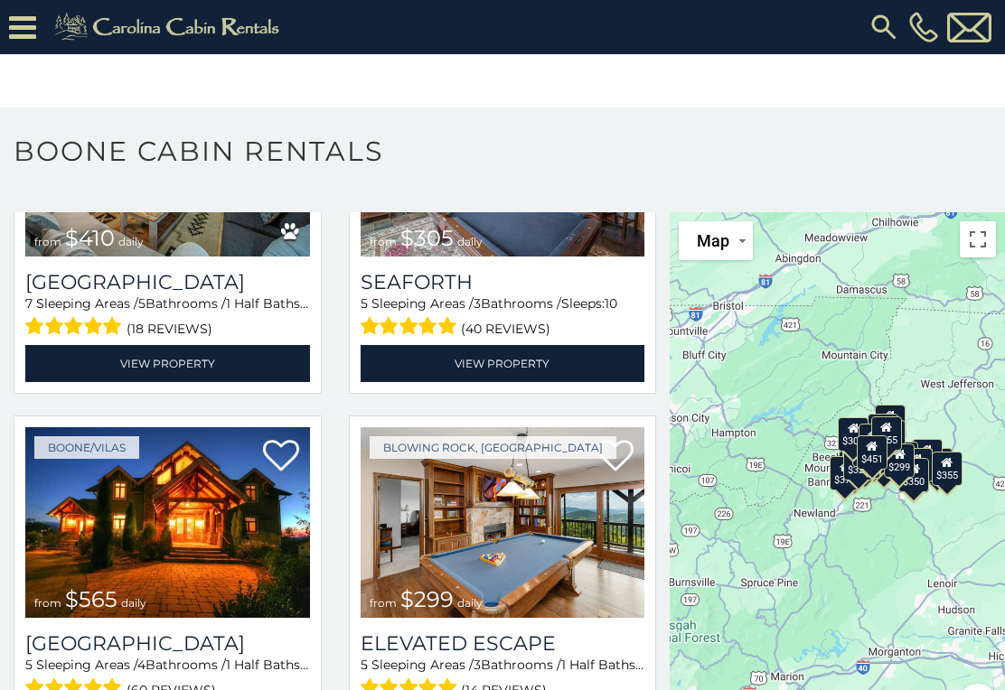
scroll to position [4582, 0]
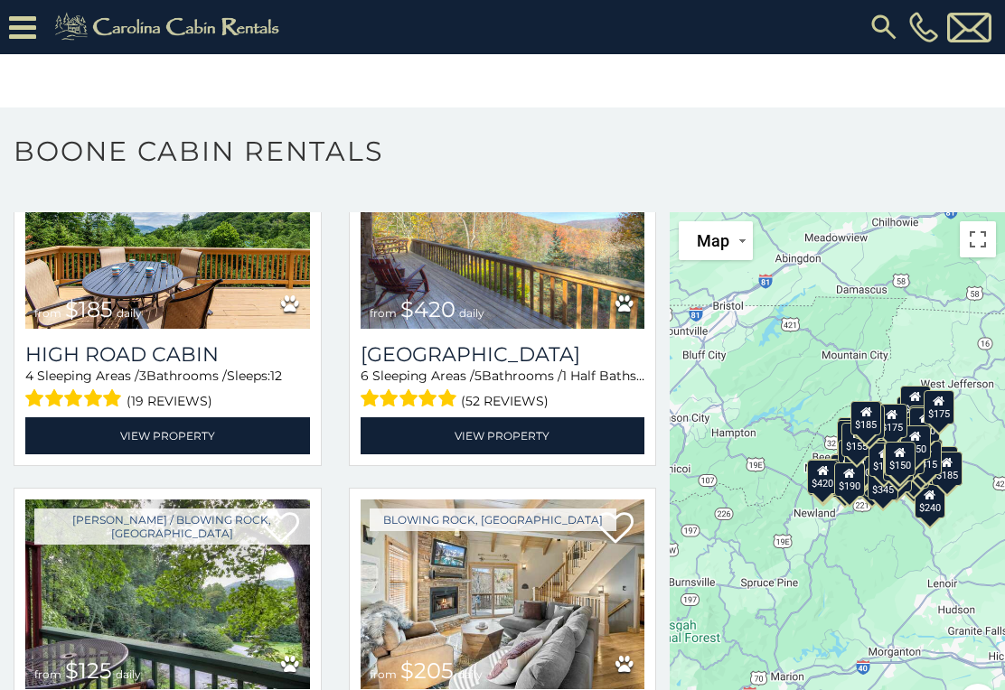
scroll to position [17878, 0]
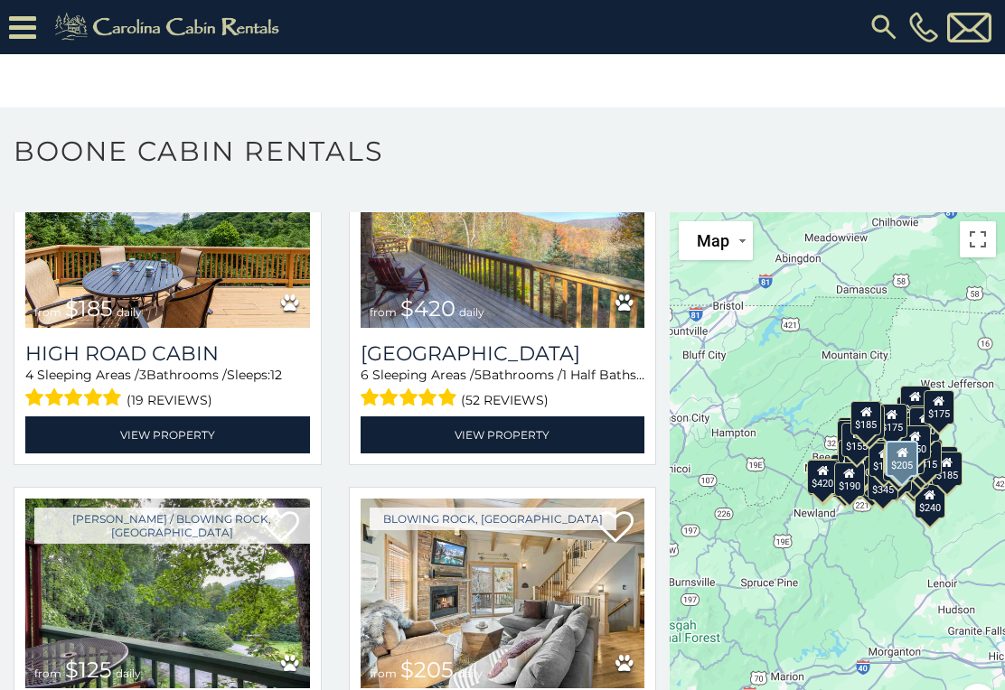
click at [565, 541] on img at bounding box center [503, 594] width 285 height 191
